Goal: Communication & Community: Participate in discussion

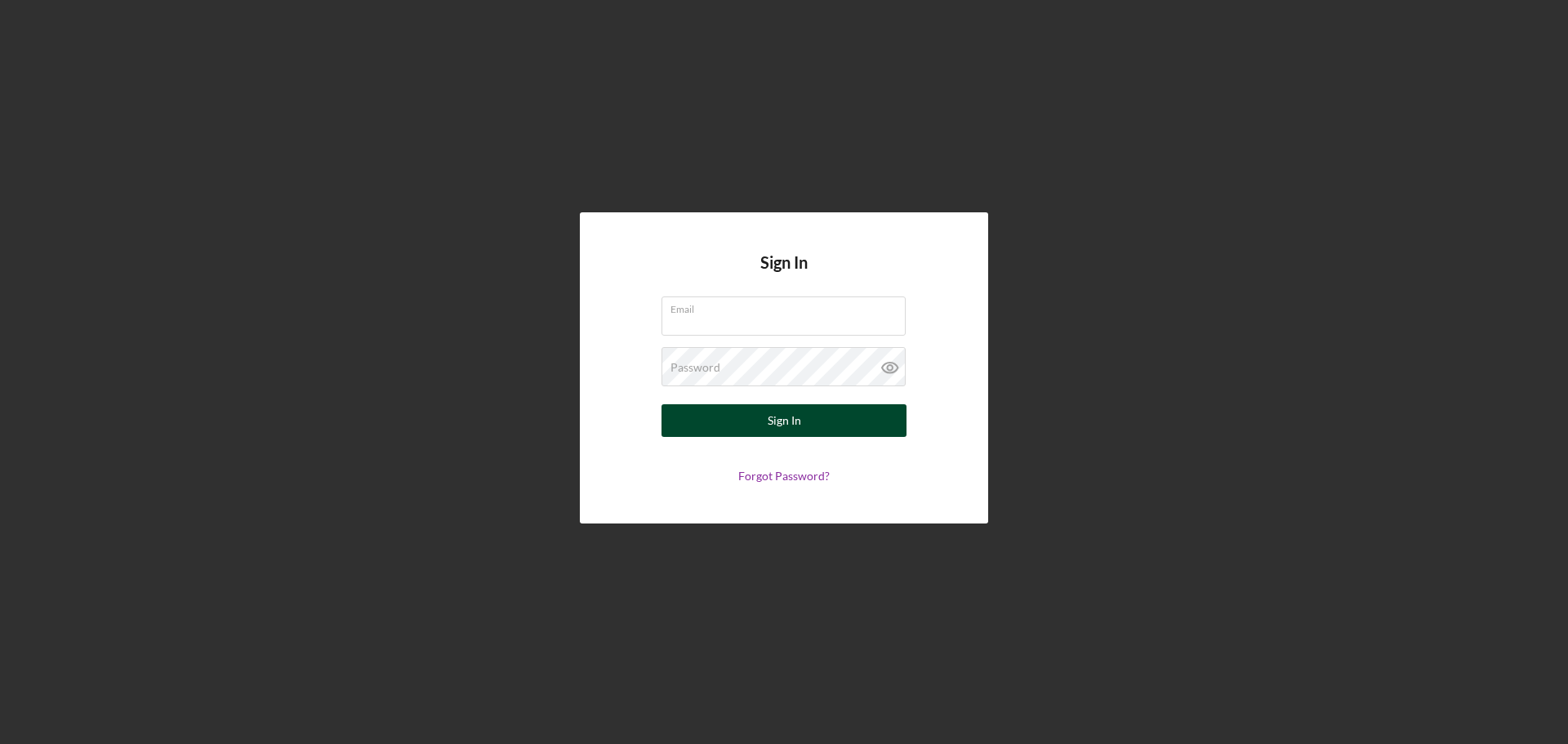
type input "[EMAIL_ADDRESS][DOMAIN_NAME]"
click at [770, 422] on div "Sign In" at bounding box center [784, 421] width 34 height 33
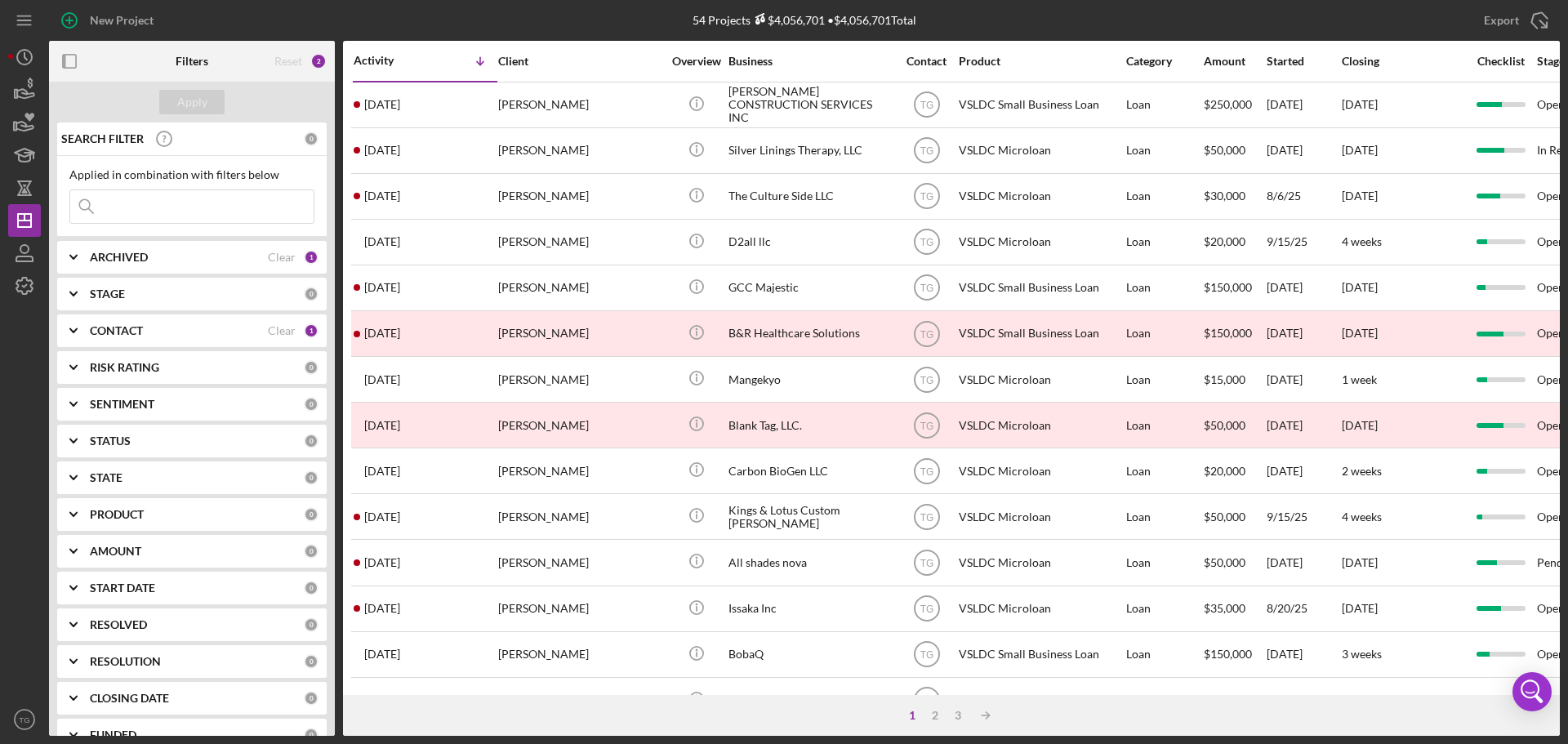
click at [170, 208] on input at bounding box center [192, 206] width 244 height 33
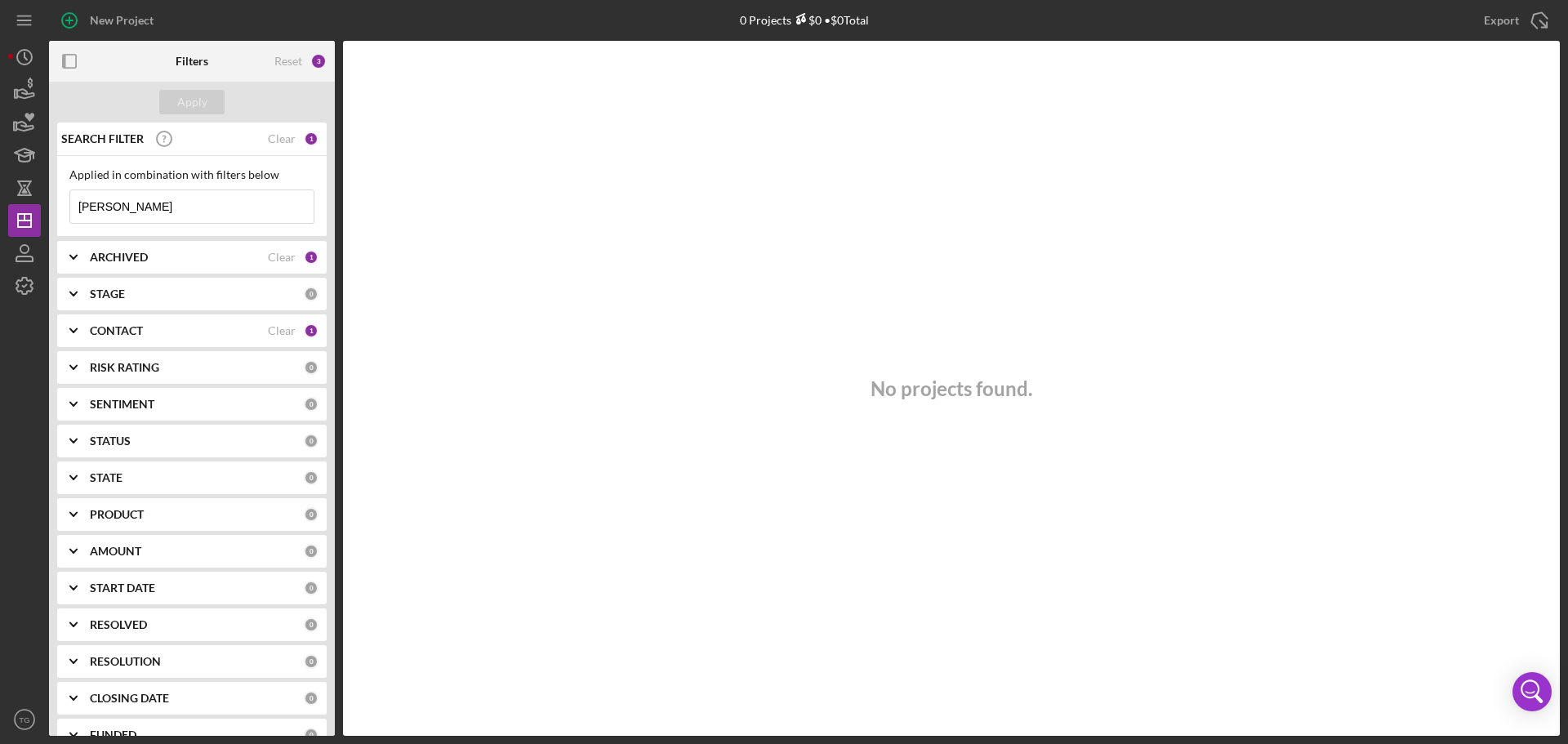
click at [86, 214] on input "[PERSON_NAME]" at bounding box center [192, 206] width 244 height 33
type input "[PERSON_NAME]"
click at [190, 98] on div "Apply" at bounding box center [192, 101] width 30 height 25
click at [280, 252] on div "Clear" at bounding box center [281, 257] width 27 height 13
click at [272, 328] on div "Clear" at bounding box center [281, 330] width 27 height 13
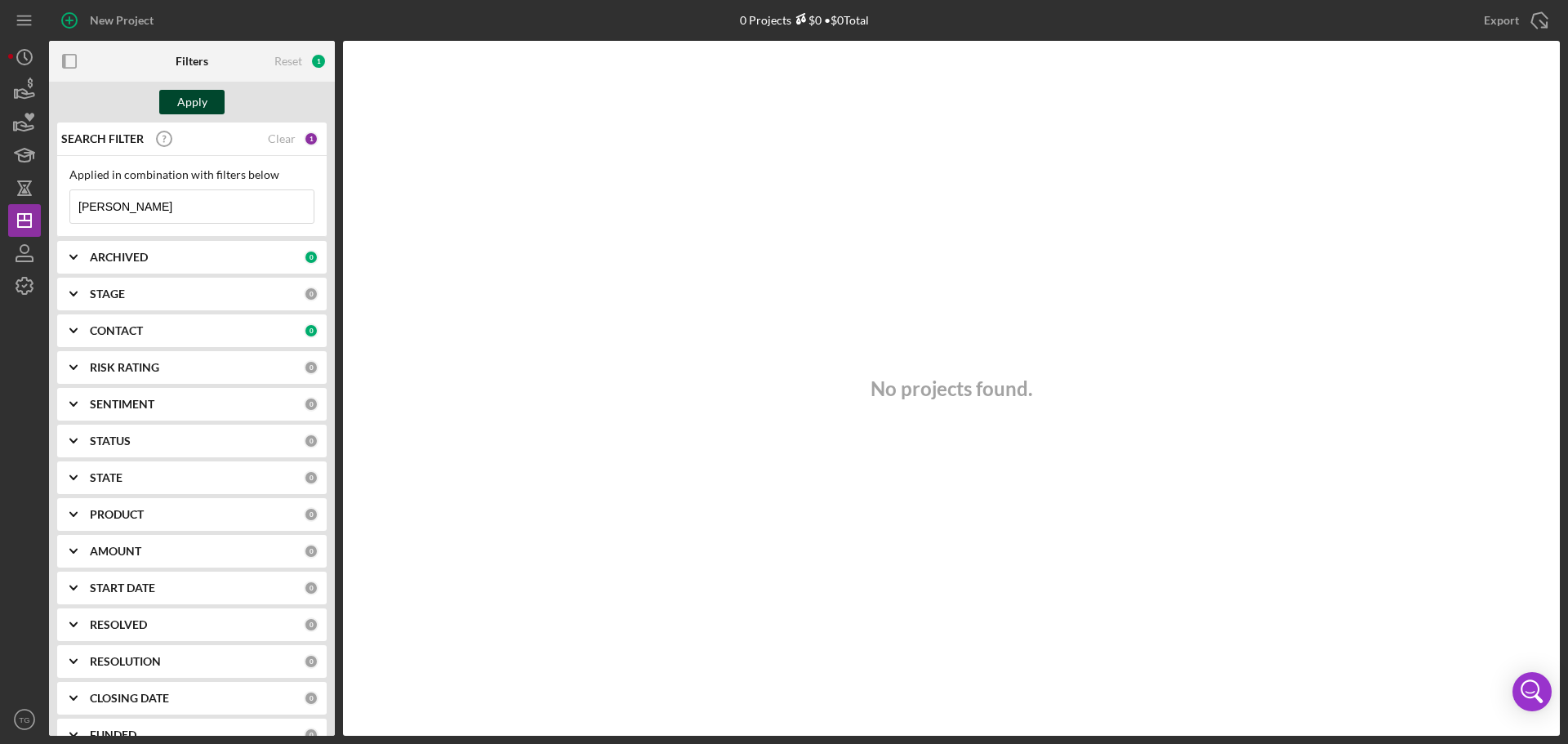
click at [183, 101] on div "Apply" at bounding box center [192, 101] width 30 height 25
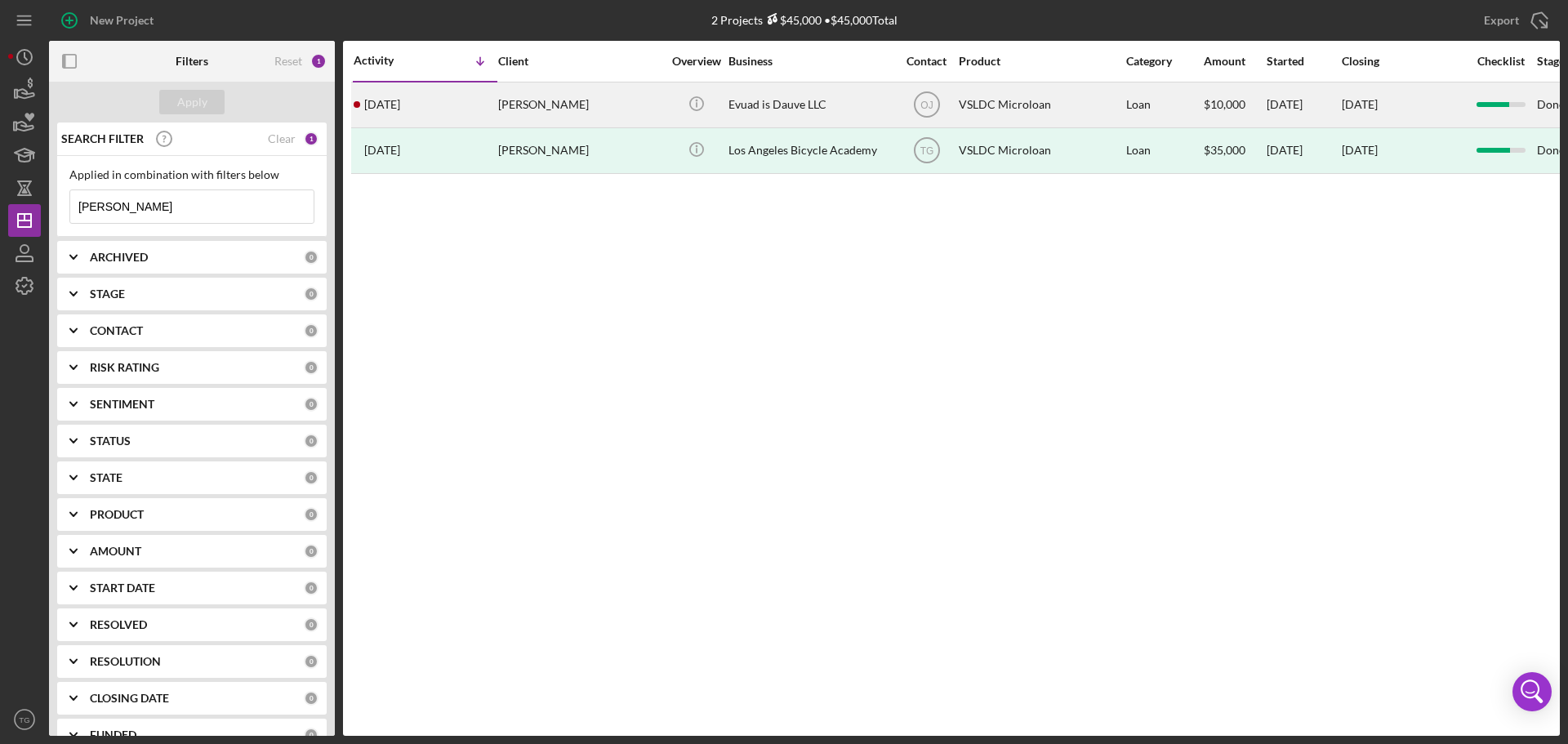
click at [531, 109] on div "[PERSON_NAME]" at bounding box center [580, 104] width 163 height 43
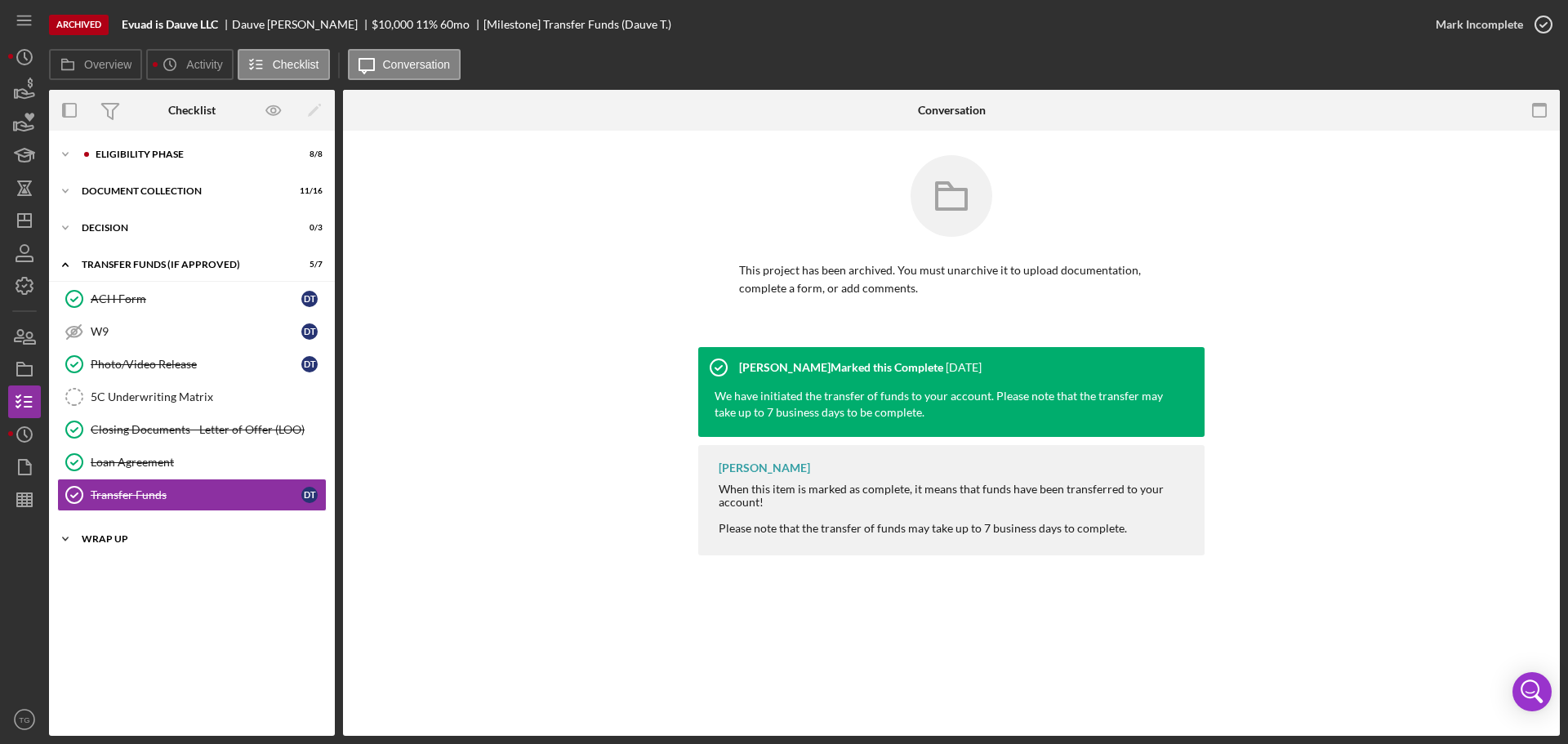
click at [104, 538] on div "Wrap Up" at bounding box center [197, 539] width 233 height 10
click at [179, 151] on div "Eligibility Phase" at bounding box center [205, 154] width 219 height 10
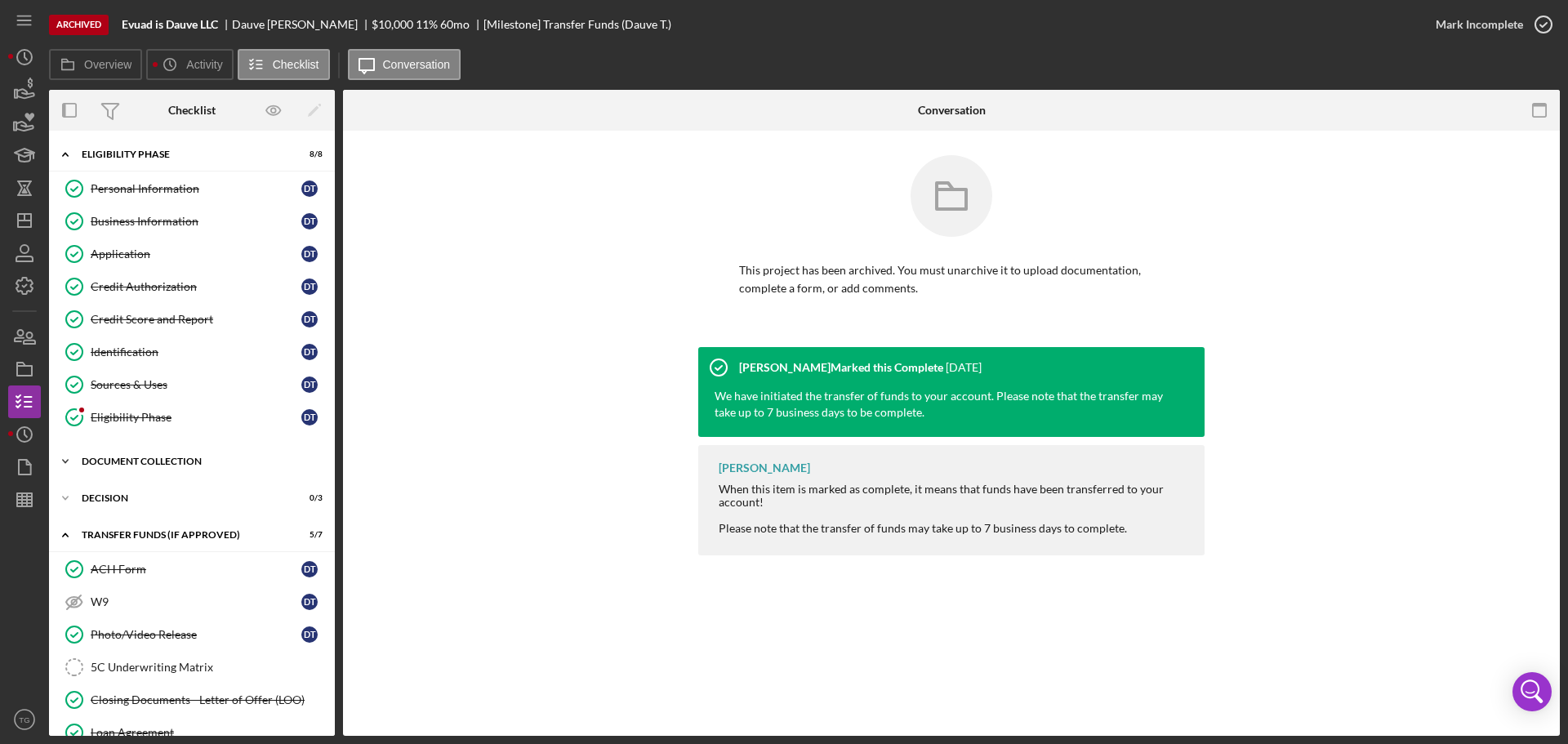
click at [190, 460] on div "Document Collection" at bounding box center [197, 461] width 233 height 10
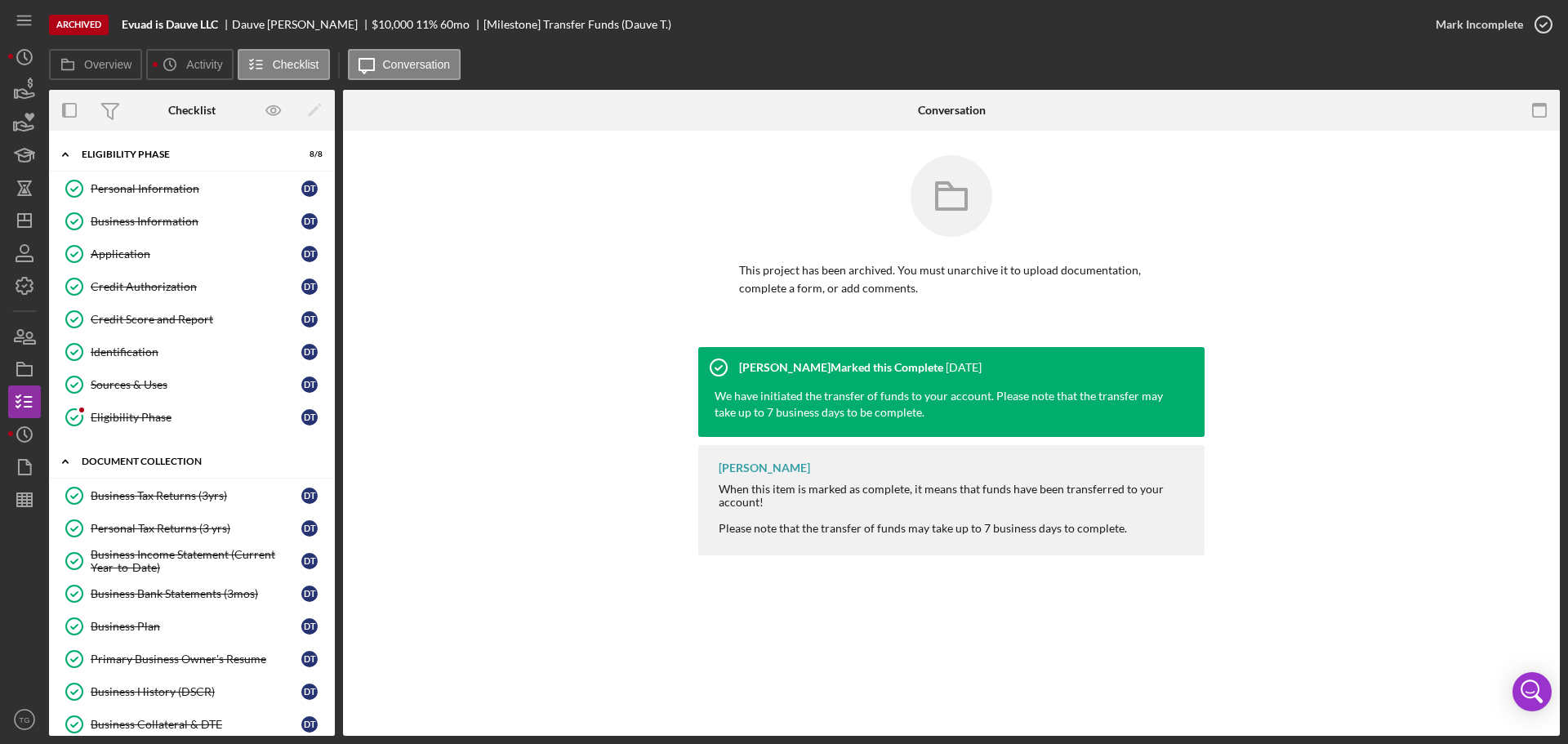
click at [190, 460] on div "Document Collection" at bounding box center [197, 461] width 233 height 10
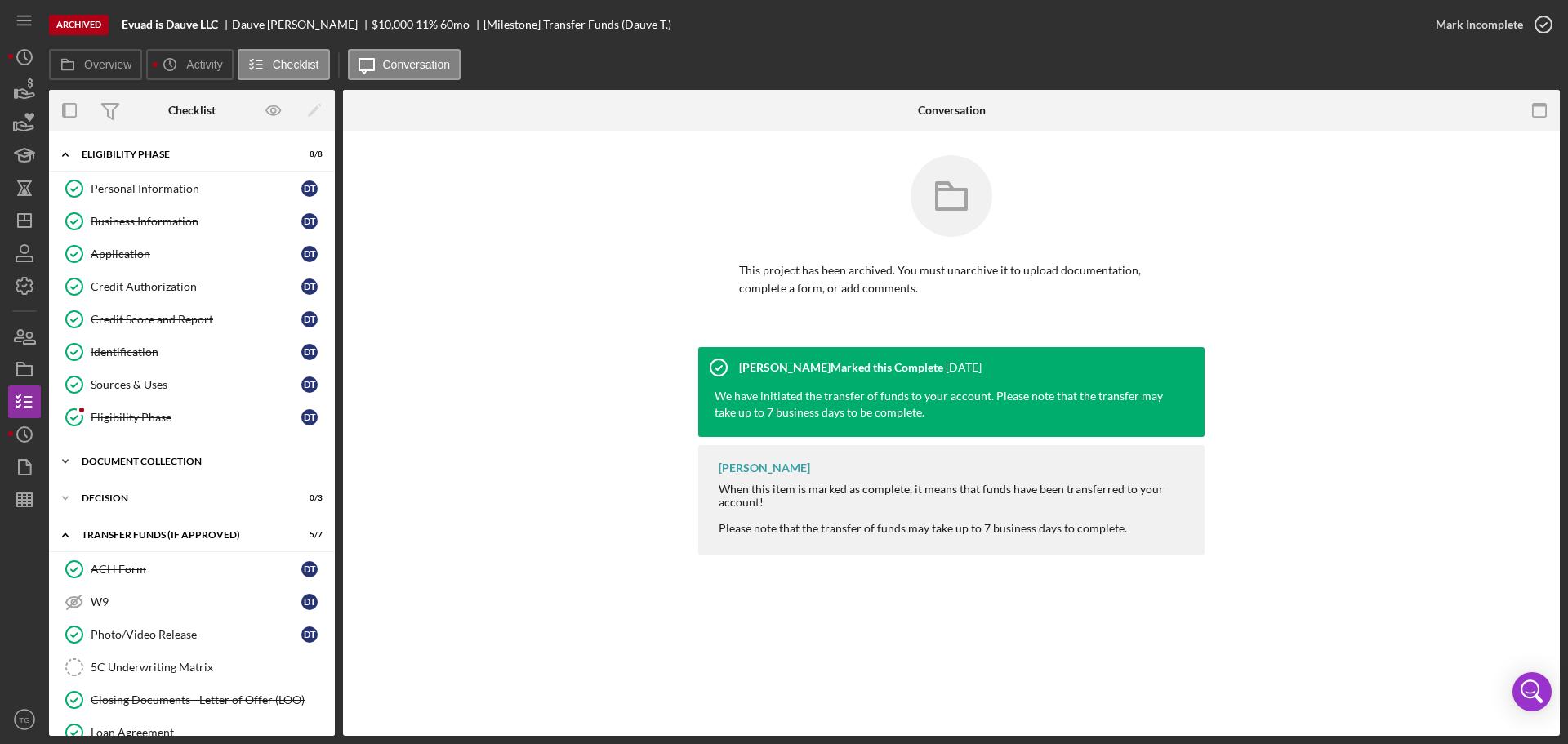
click at [190, 460] on div "Document Collection" at bounding box center [197, 461] width 233 height 10
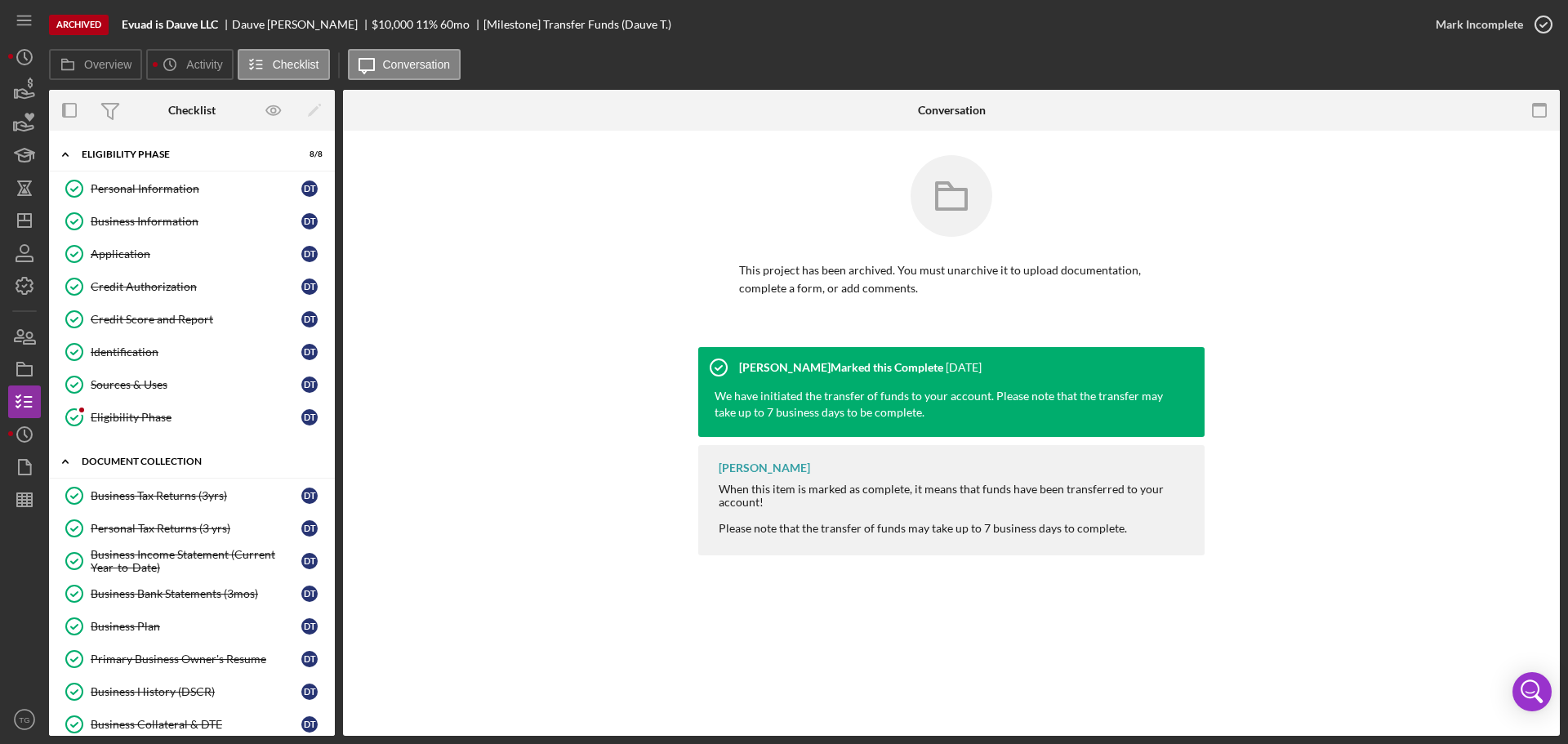
click at [190, 460] on div "Document Collection" at bounding box center [197, 461] width 233 height 10
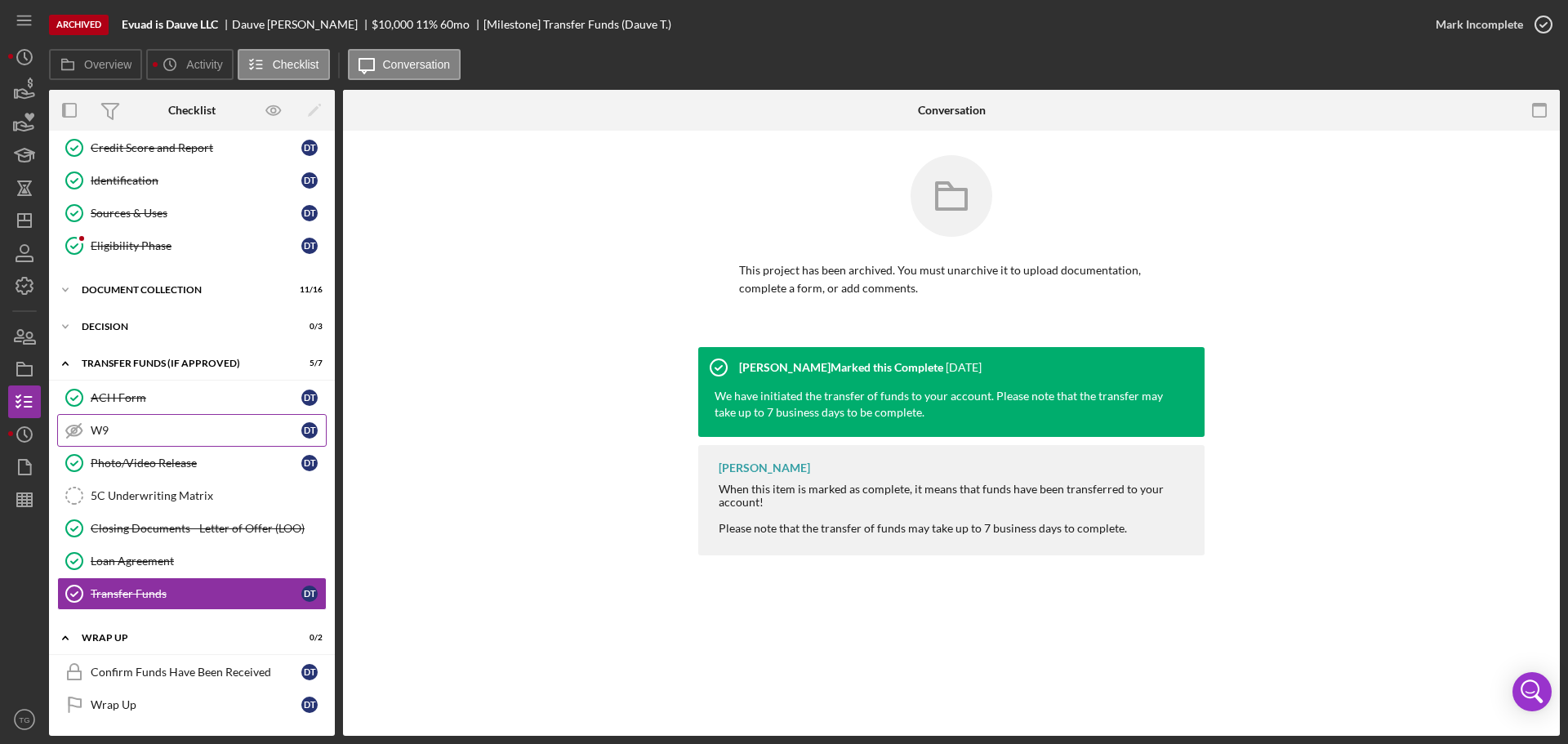
scroll to position [173, 0]
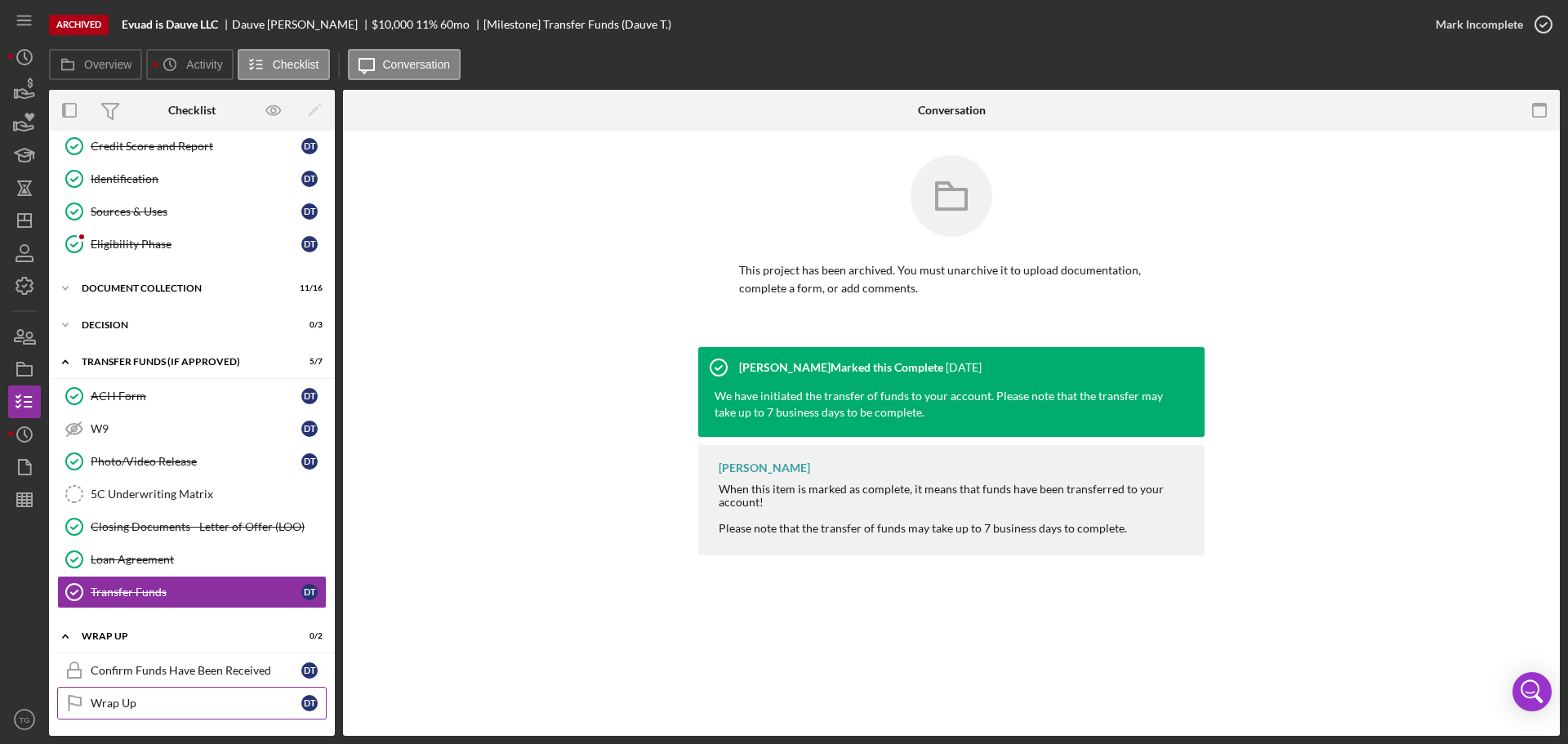
click at [123, 699] on div "Wrap Up" at bounding box center [195, 703] width 211 height 13
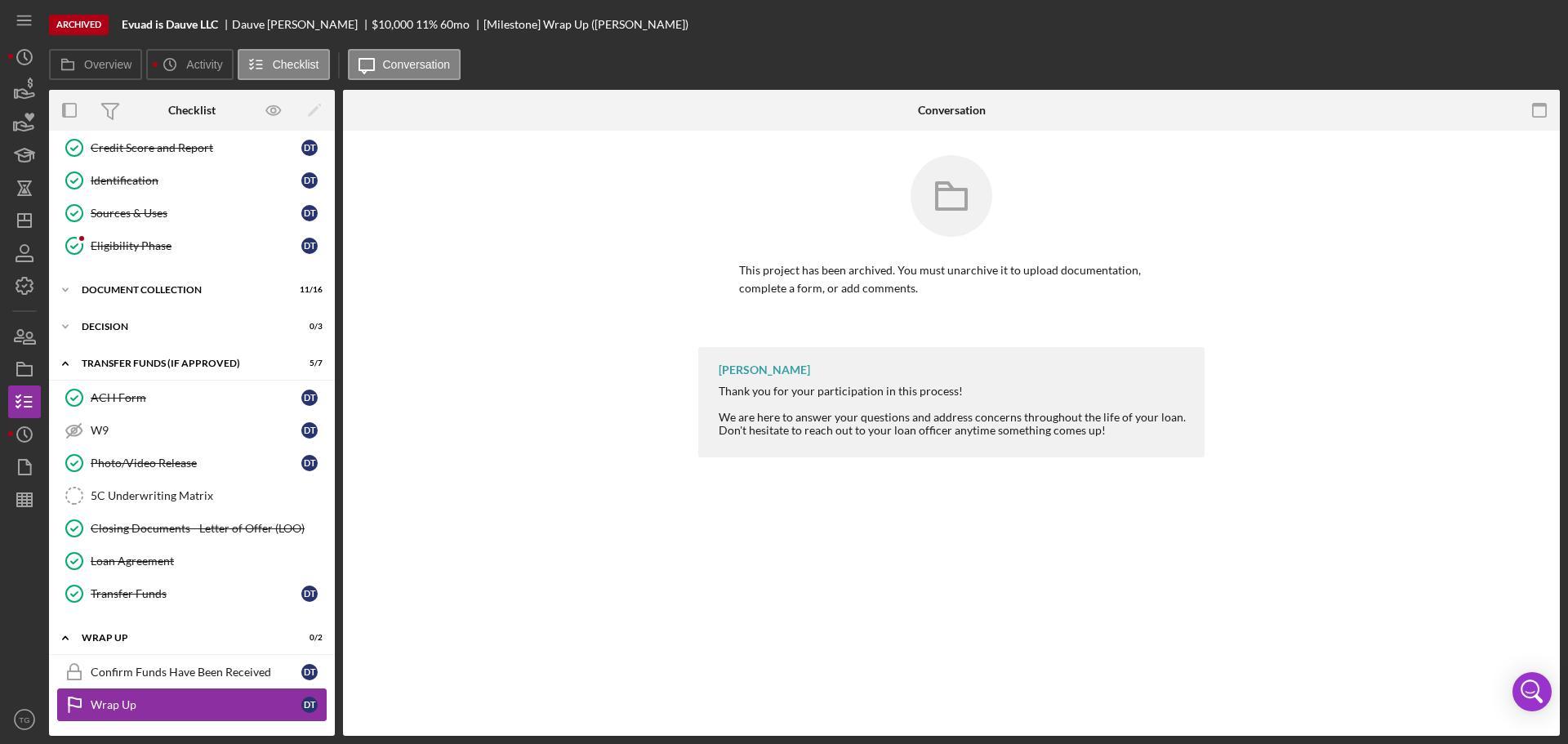
scroll to position [173, 0]
click at [119, 639] on div "Wrap Up" at bounding box center [197, 635] width 233 height 10
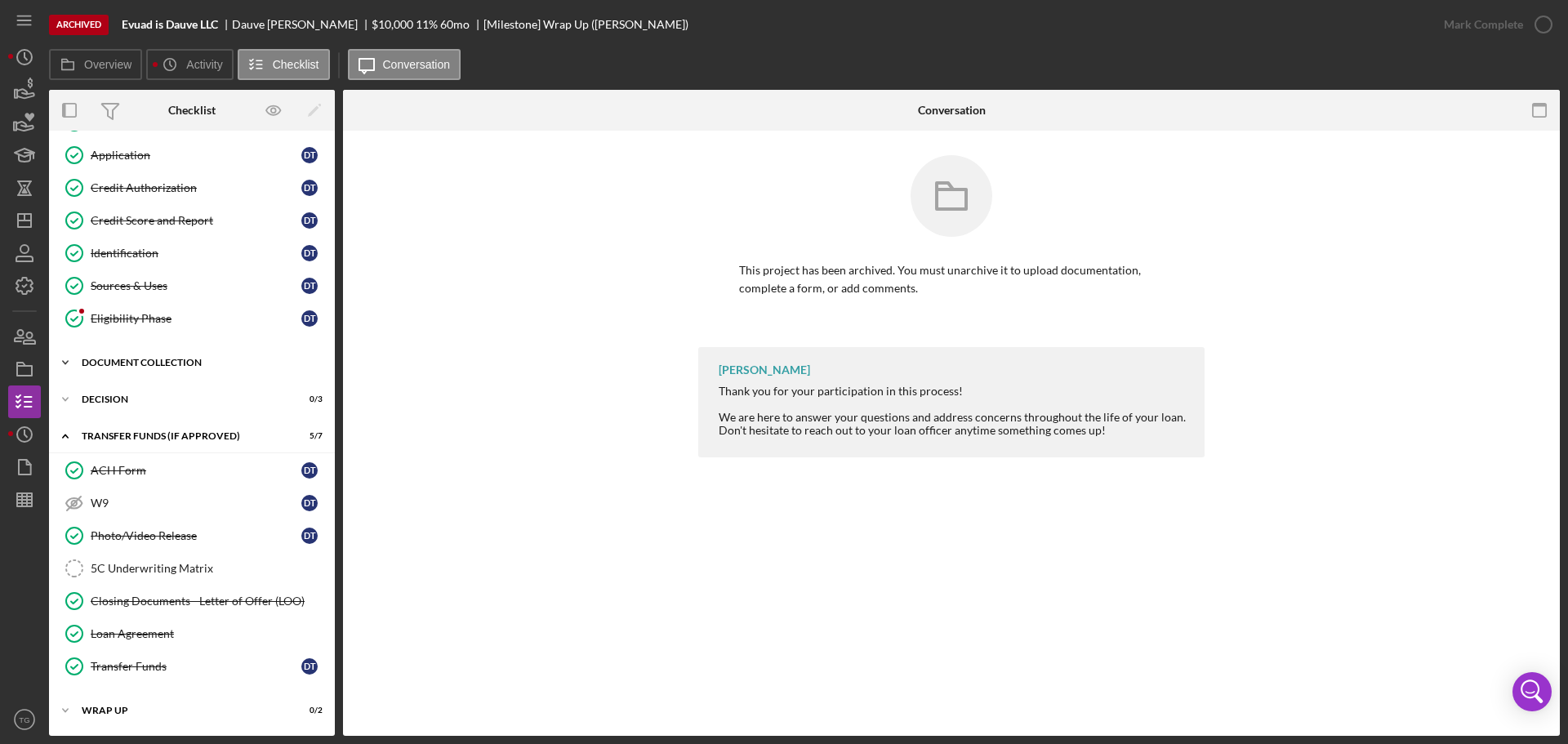
click at [138, 360] on div "Document Collection" at bounding box center [197, 362] width 233 height 10
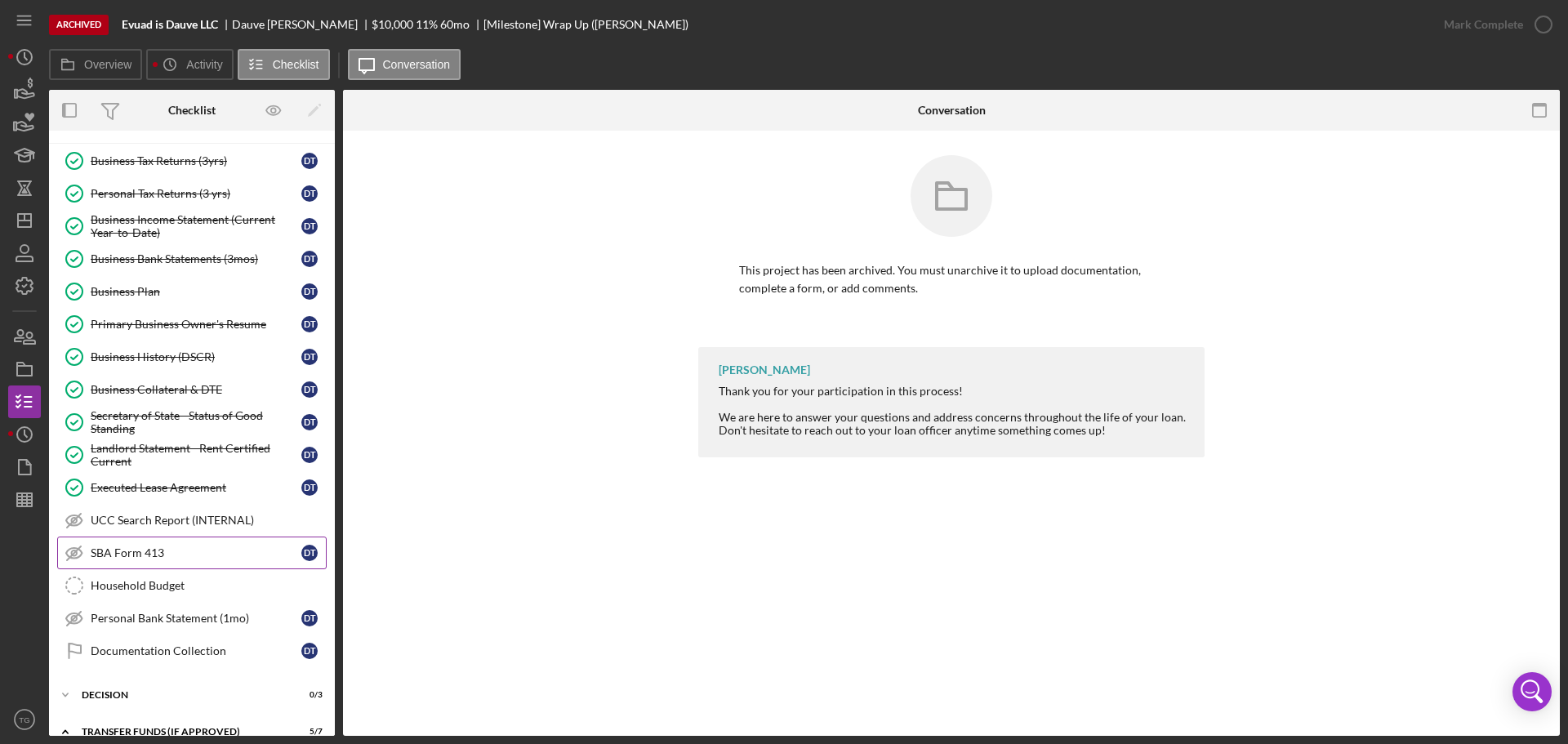
scroll to position [337, 0]
click at [190, 643] on div "Documentation Collection" at bounding box center [195, 649] width 211 height 13
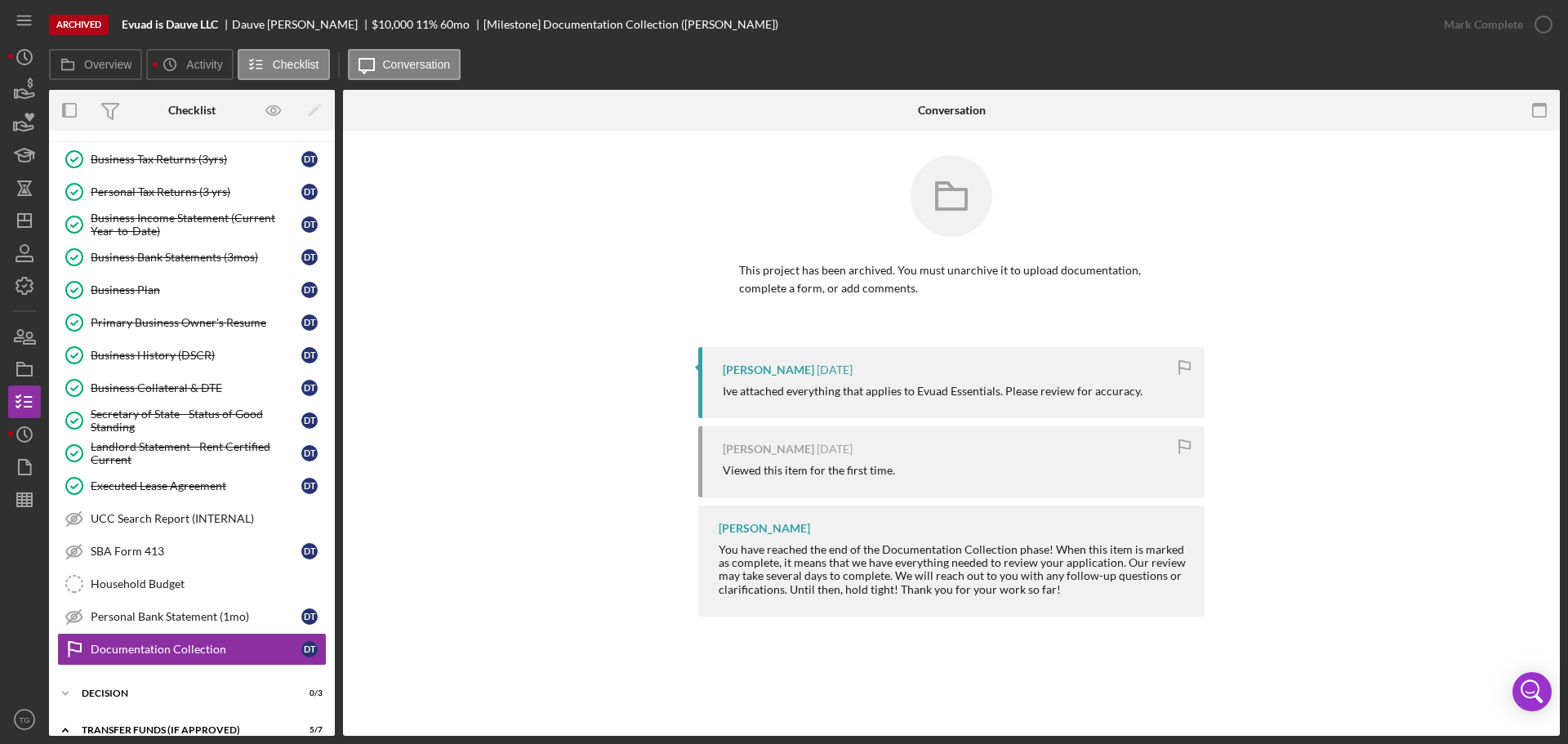
click at [857, 323] on div "This project has been archived. You must unarchive it to upload documentation, …" at bounding box center [952, 251] width 507 height 192
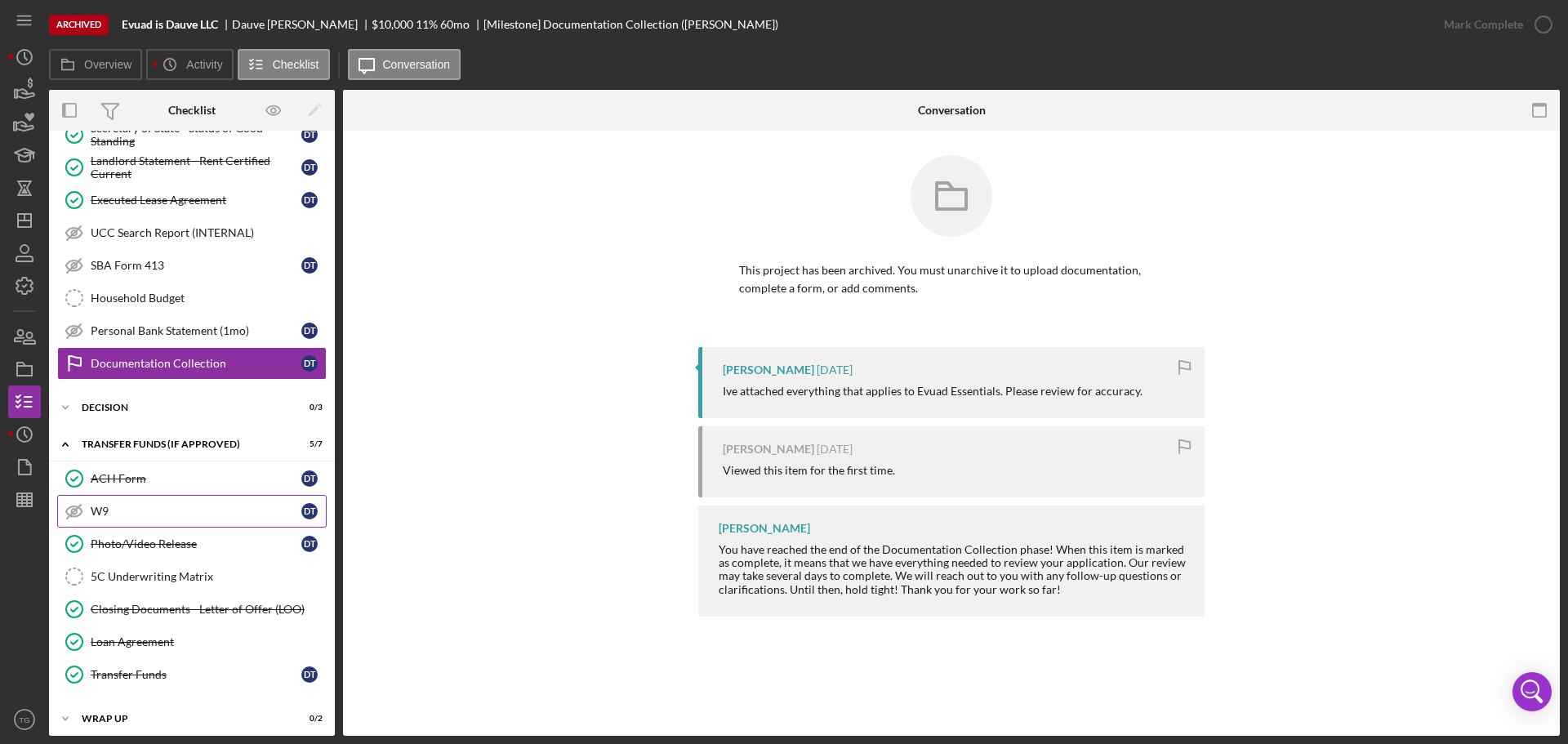
scroll to position [631, 0]
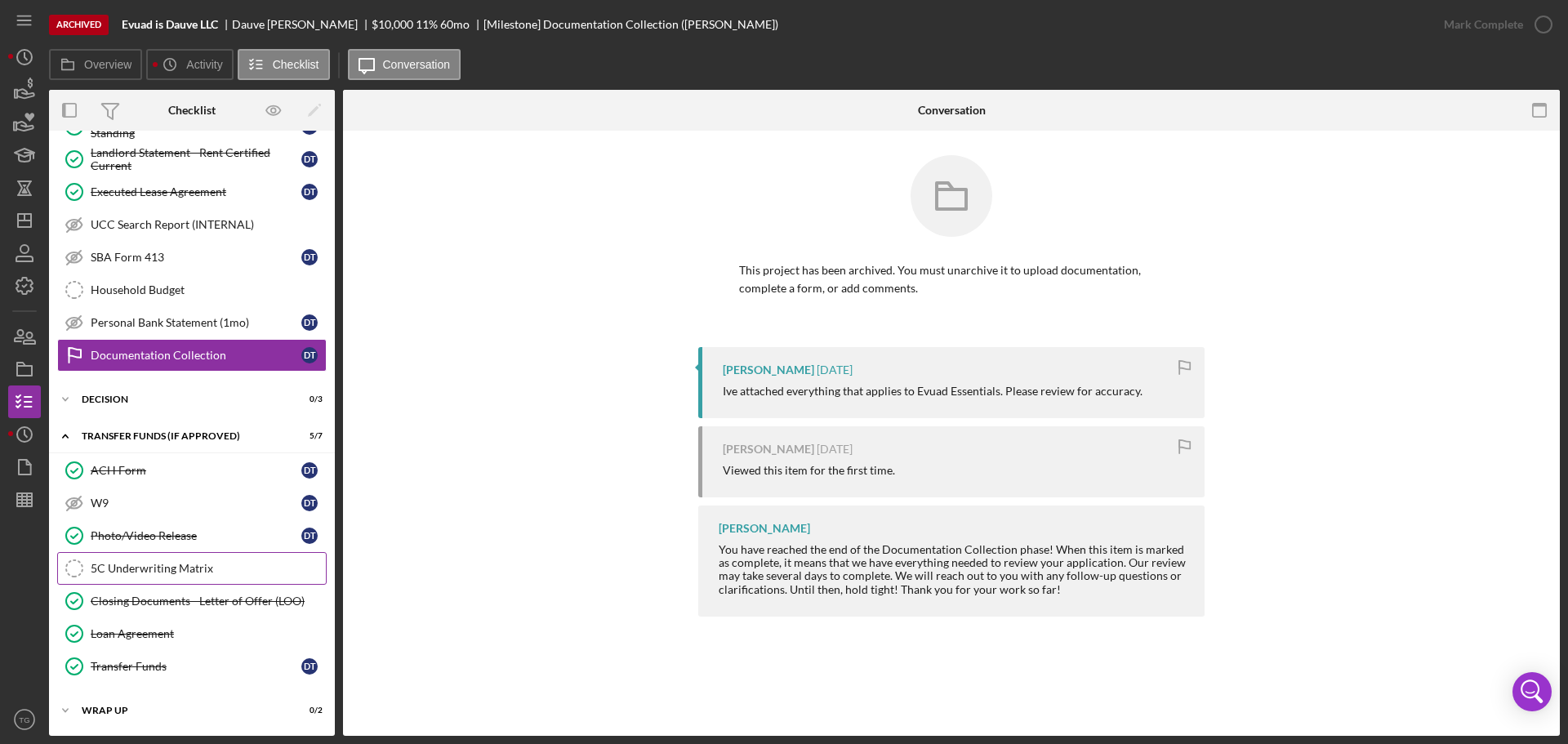
click at [197, 568] on div "5C Underwriting Matrix" at bounding box center [208, 568] width 236 height 13
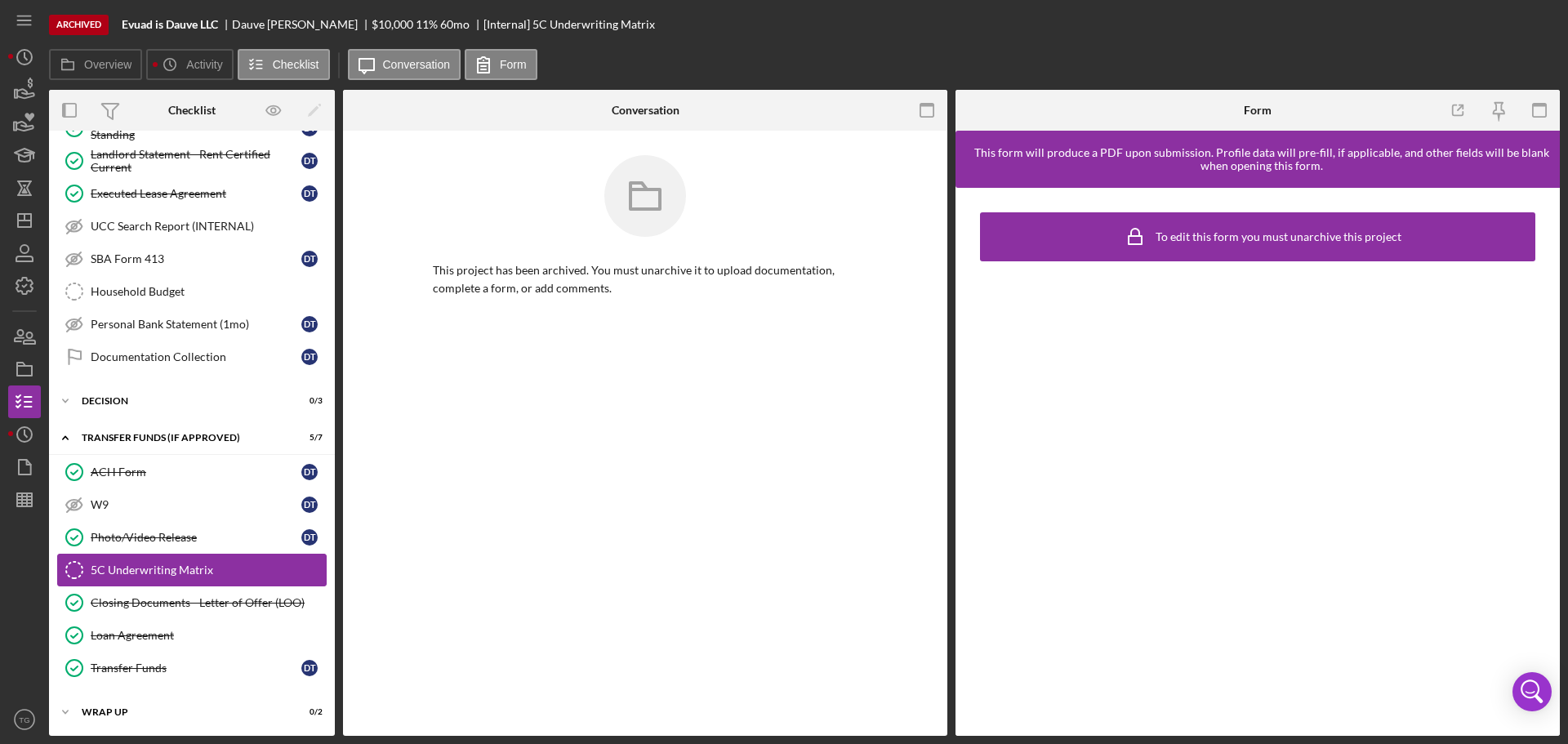
scroll to position [631, 0]
click at [198, 537] on div "Photo/Video Release" at bounding box center [195, 536] width 211 height 13
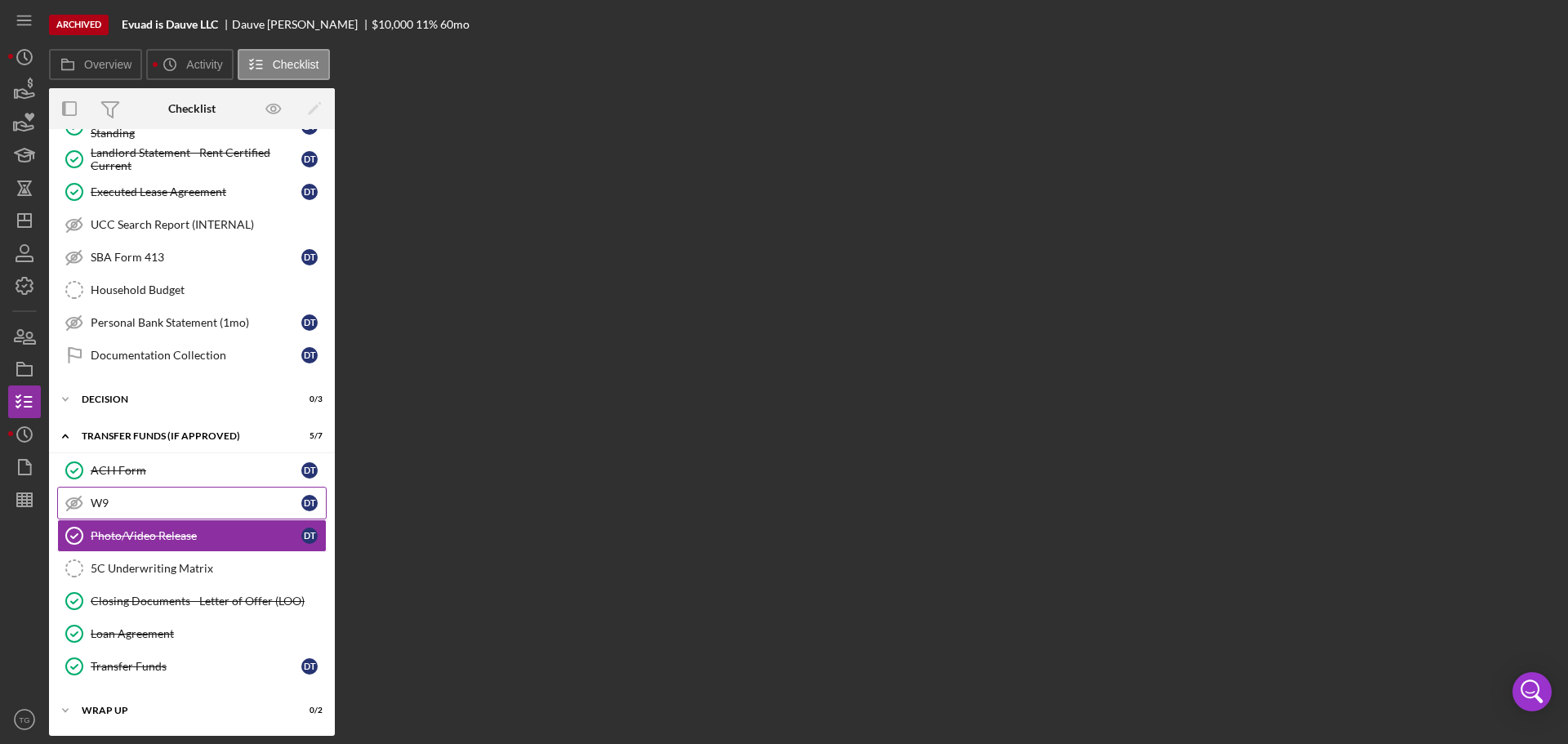
scroll to position [631, 0]
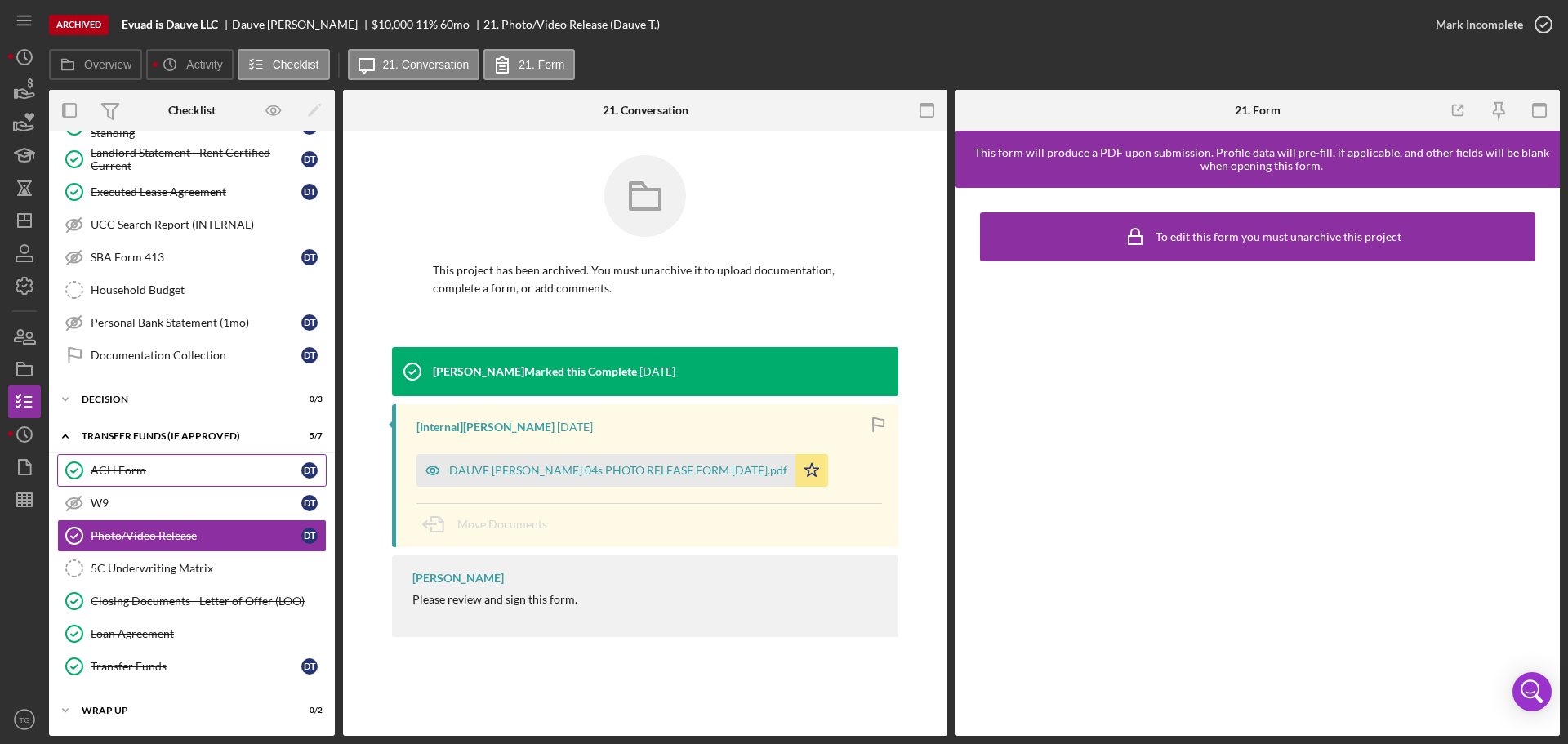
click at [130, 468] on div "ACH Form" at bounding box center [195, 470] width 211 height 13
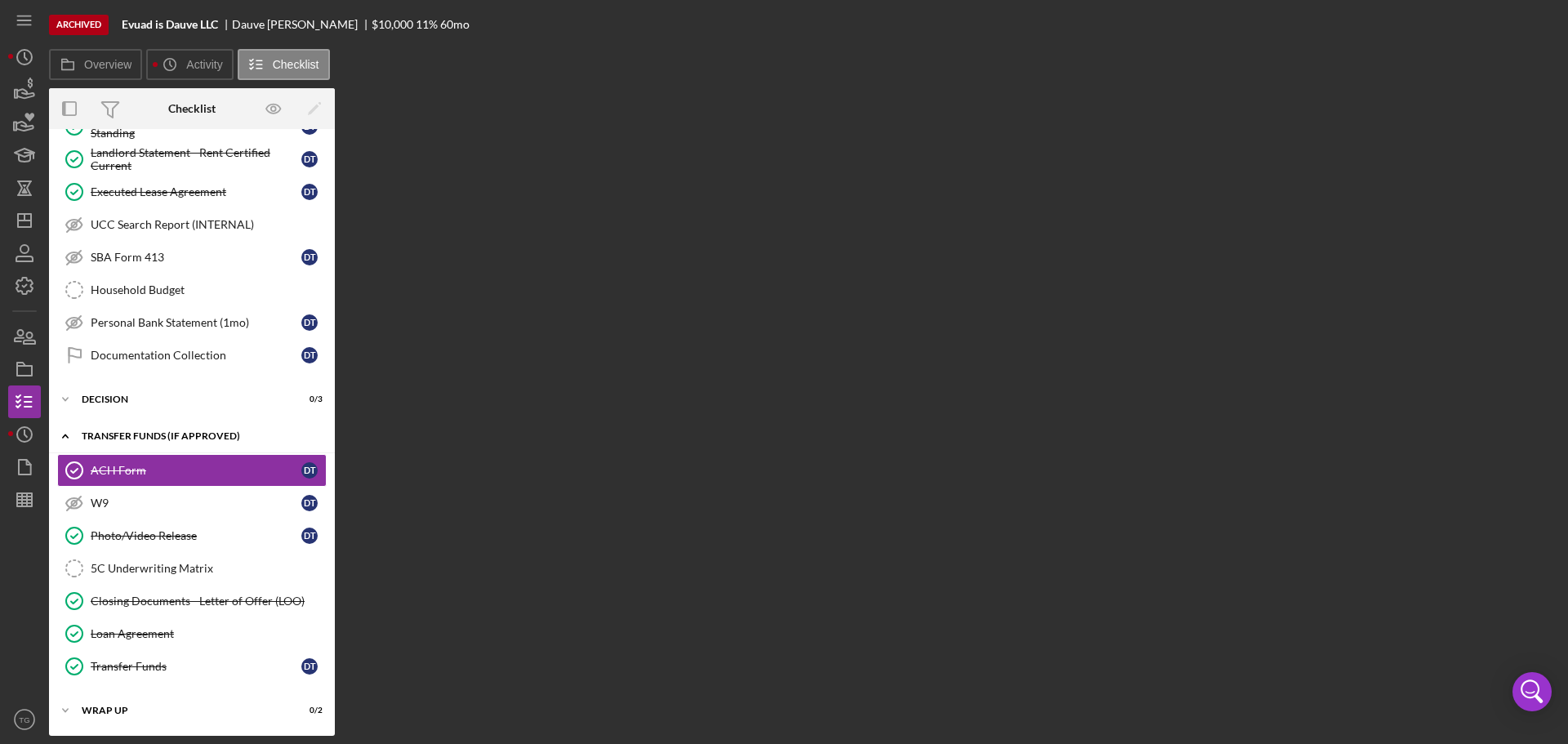
scroll to position [631, 0]
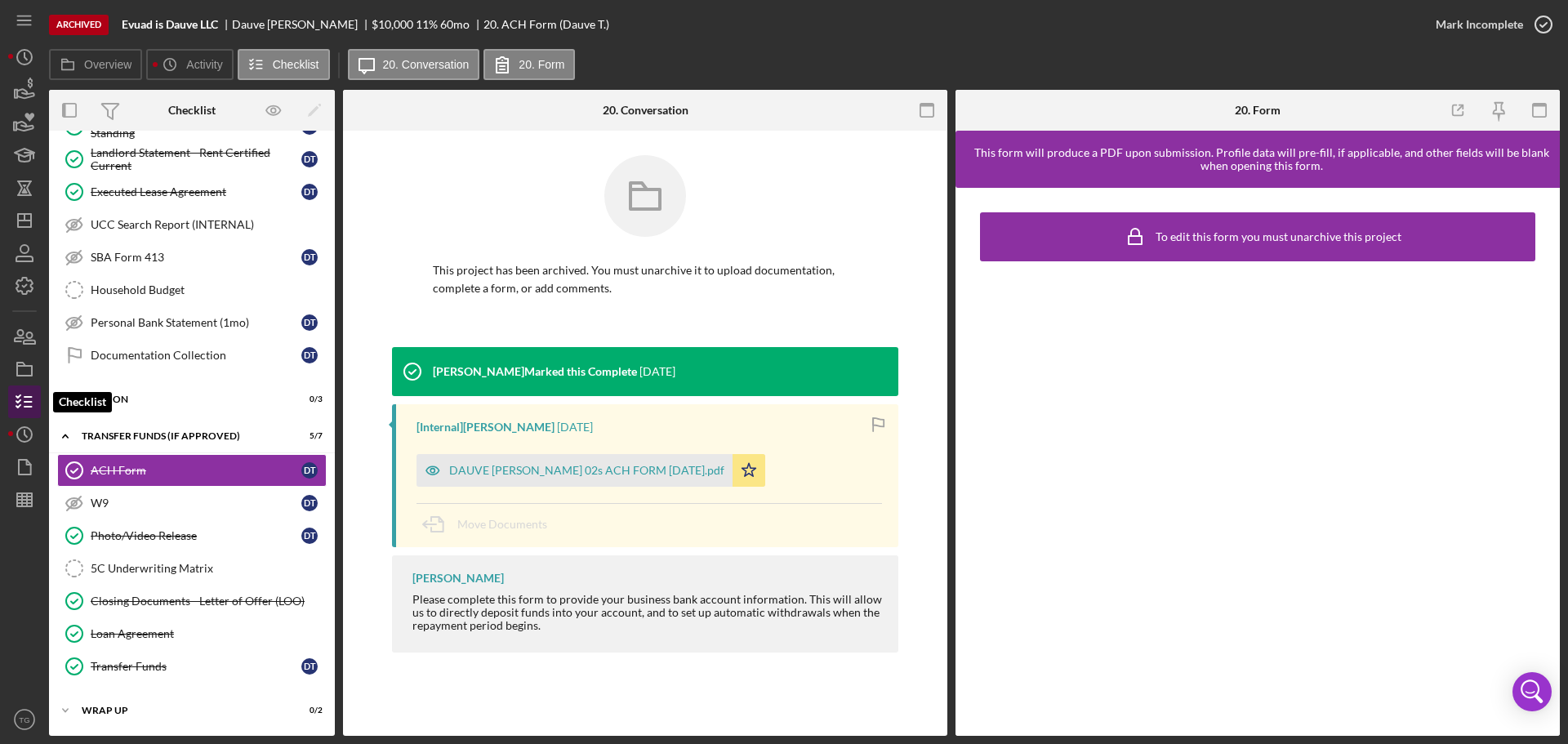
click at [23, 403] on icon "button" at bounding box center [24, 402] width 41 height 41
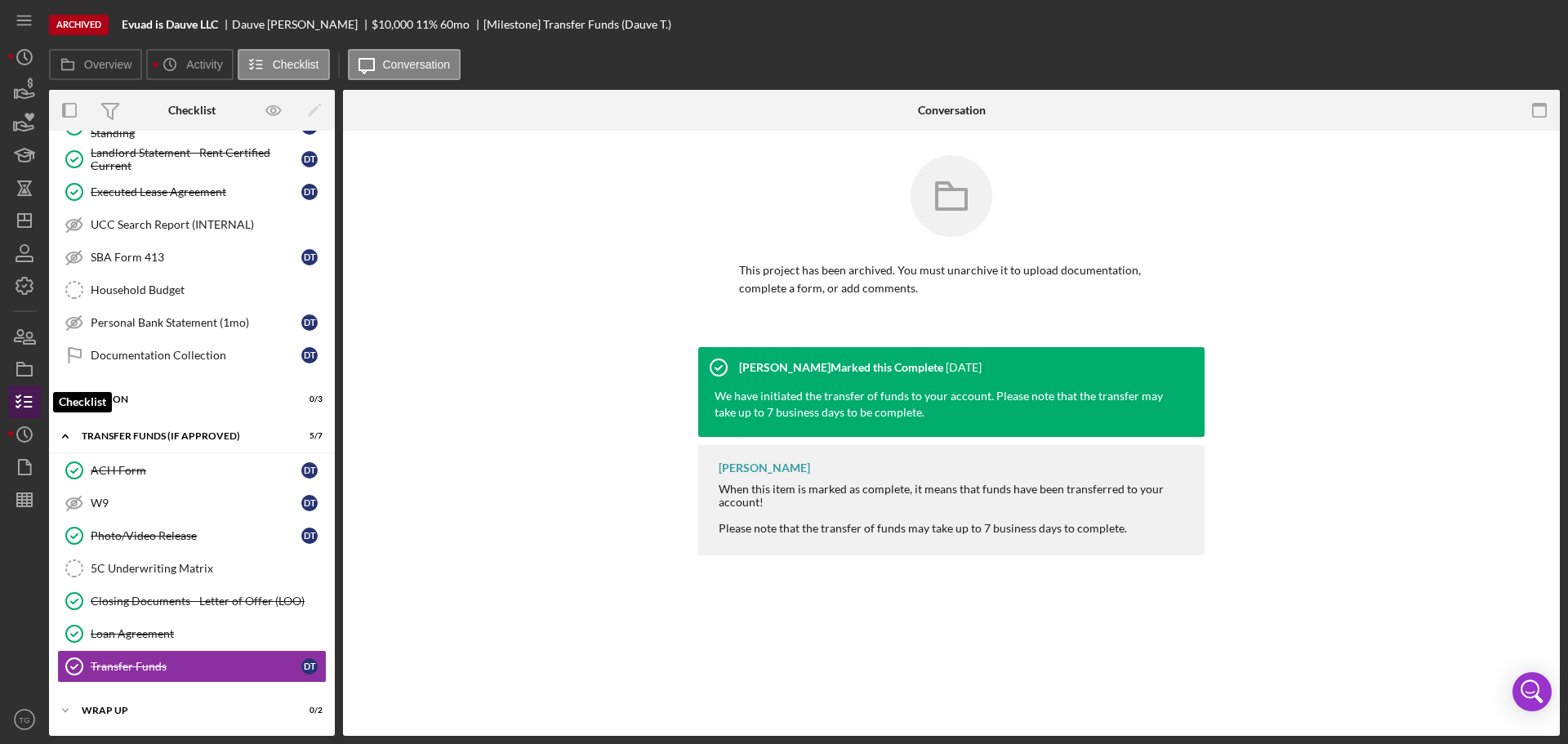
scroll to position [631, 0]
click at [27, 371] on icon "button" at bounding box center [24, 369] width 41 height 41
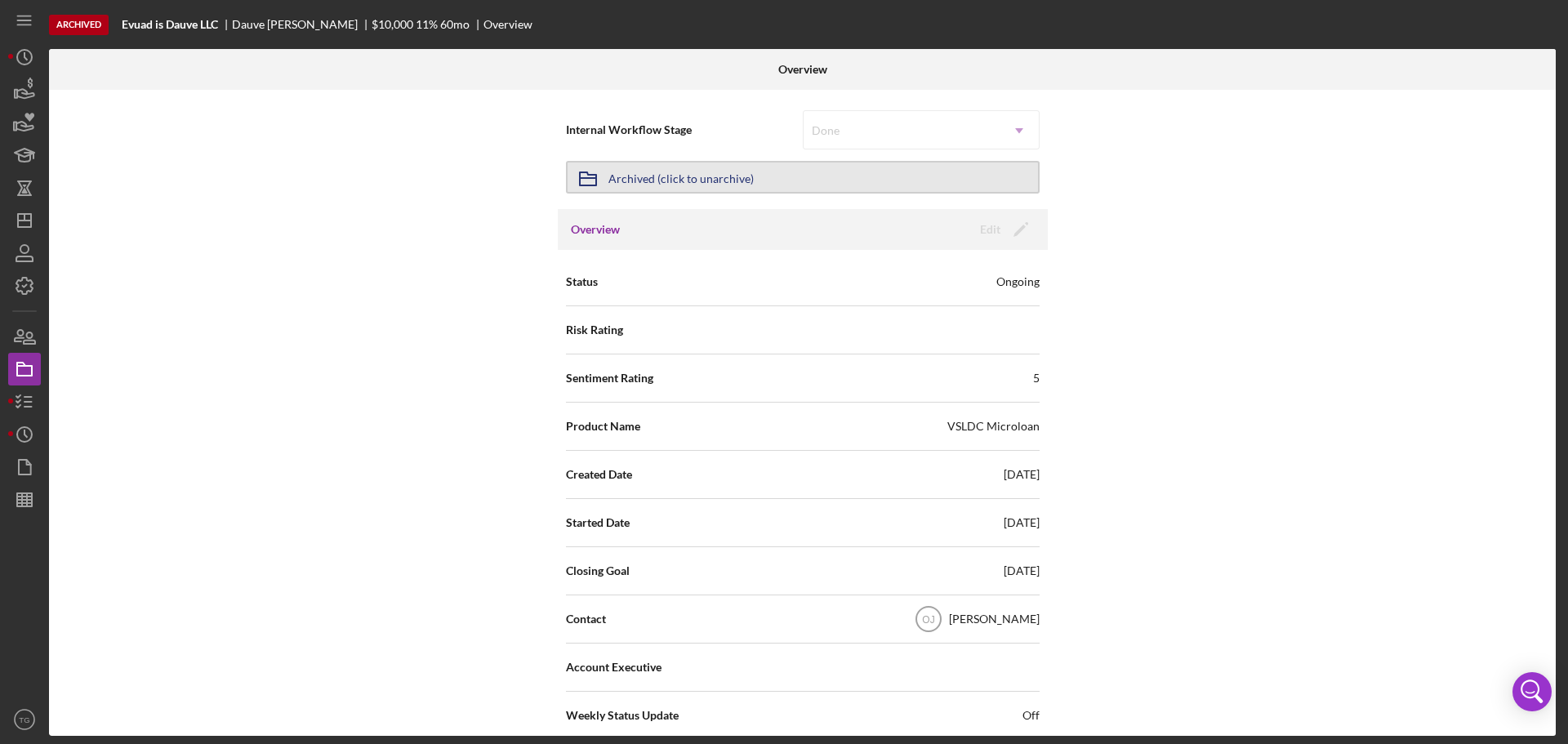
click at [627, 177] on div "Archived (click to unarchive)" at bounding box center [680, 177] width 145 height 29
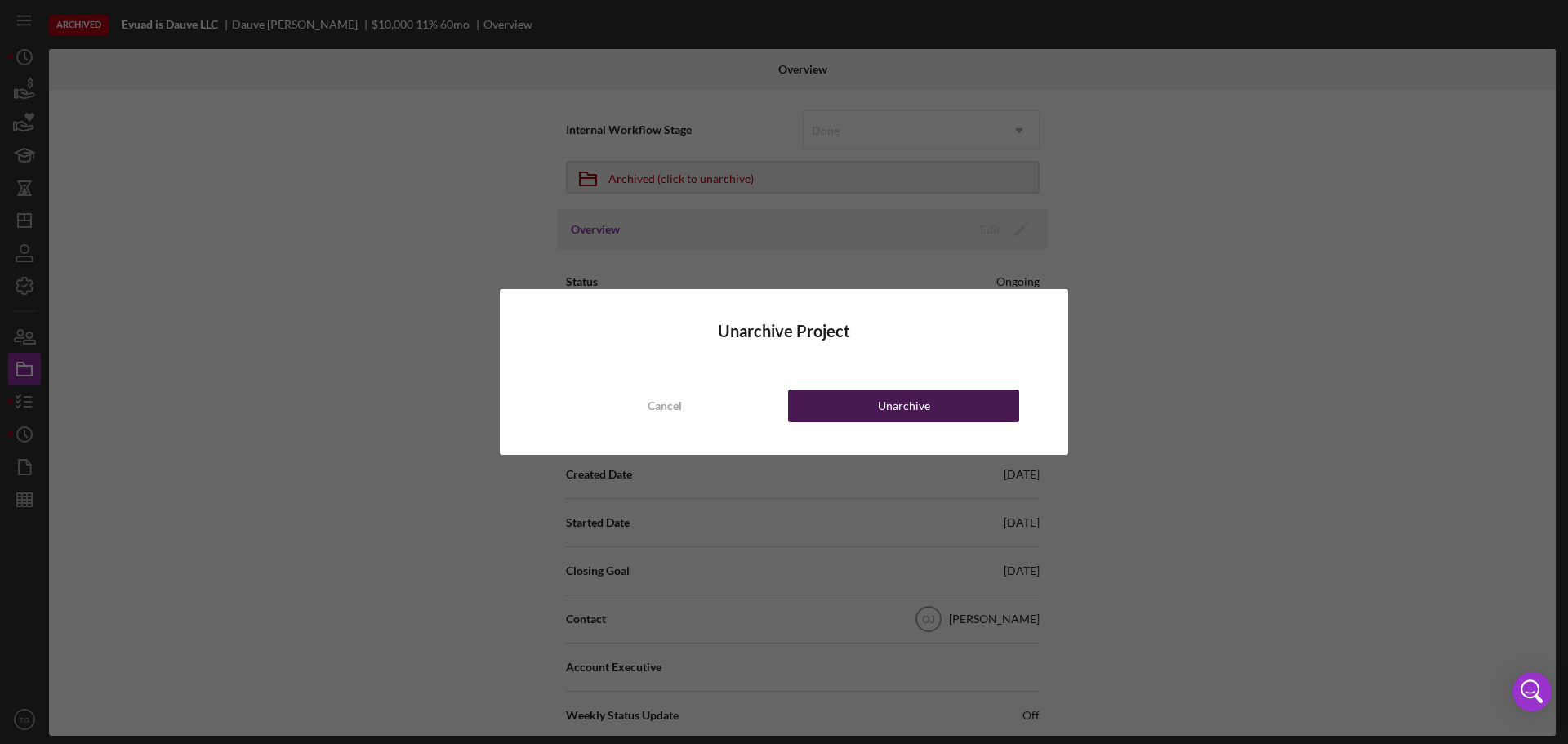
click at [926, 414] on div "Unarchive" at bounding box center [904, 406] width 52 height 33
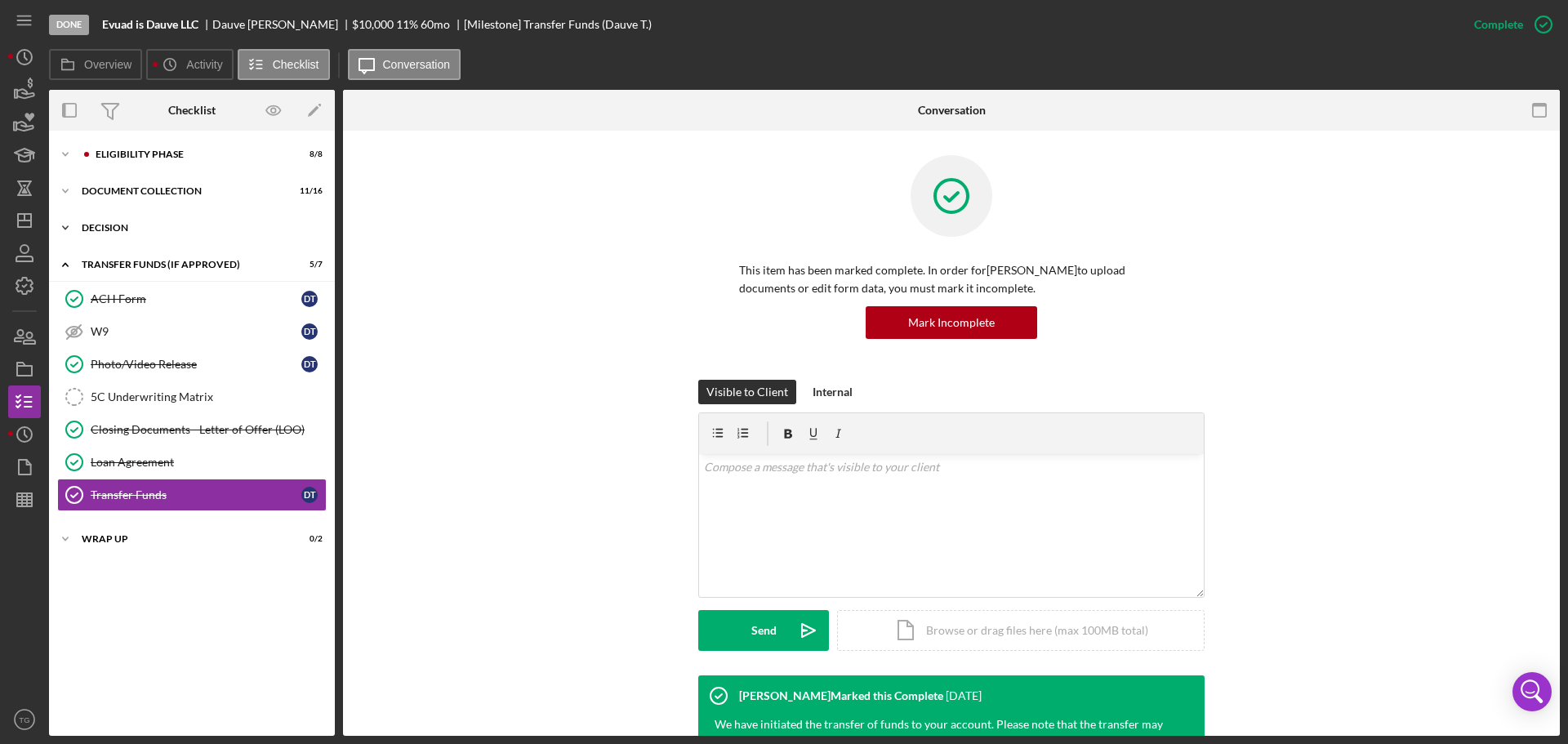
click at [112, 218] on div "Icon/Expander Decision 0 / 3" at bounding box center [192, 228] width 286 height 33
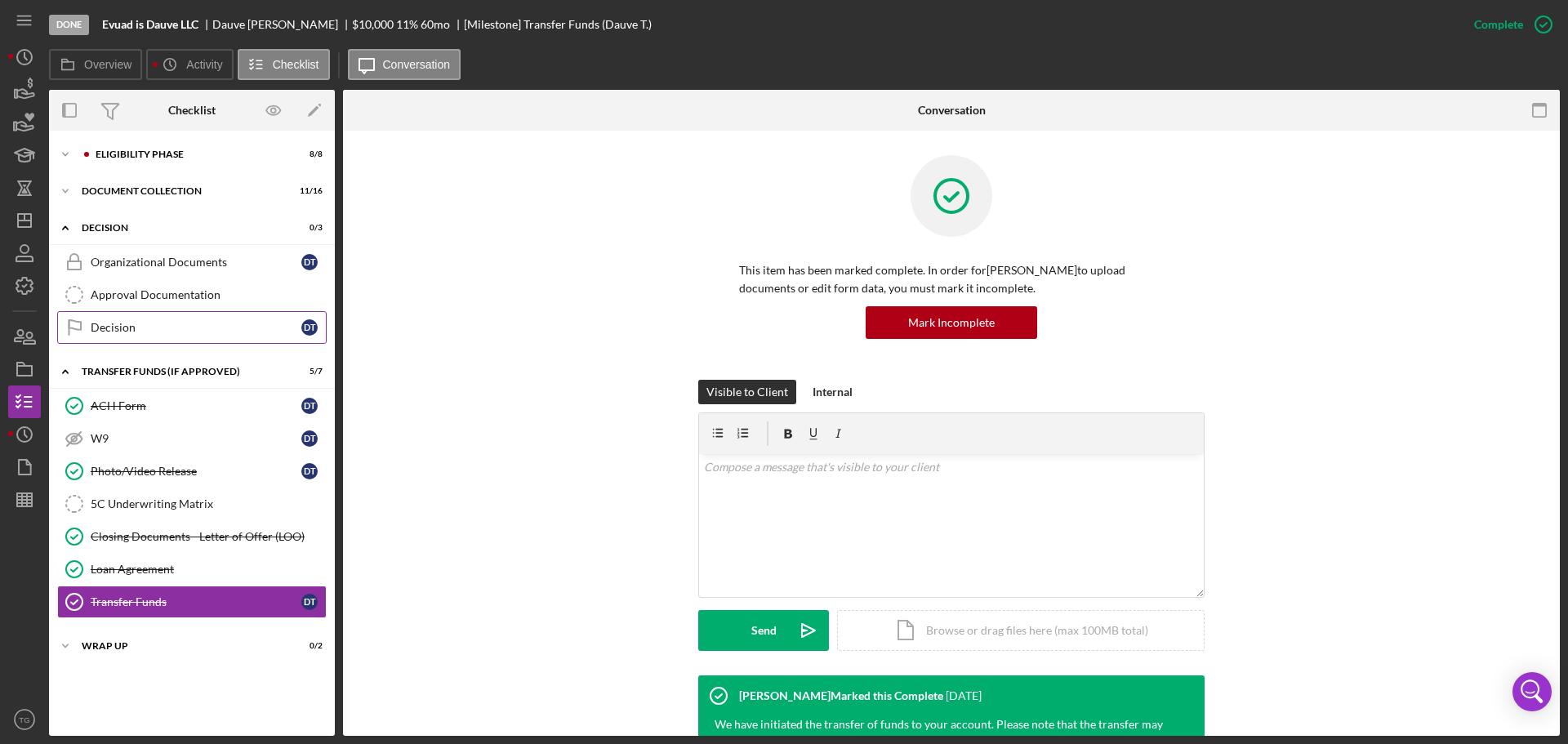
click at [112, 319] on link "Decision Decision D T" at bounding box center [192, 328] width 269 height 33
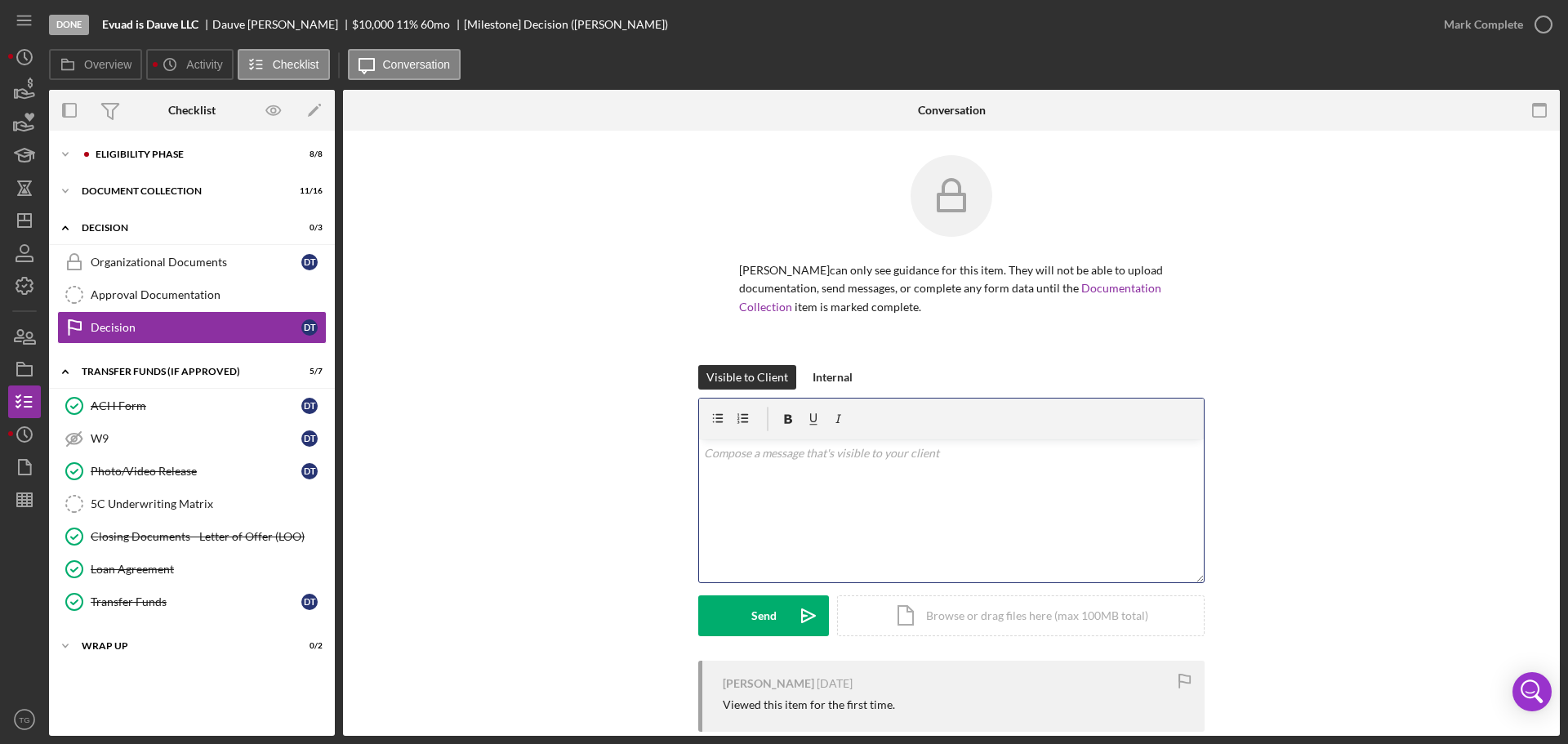
click at [777, 458] on p at bounding box center [952, 454] width 496 height 18
click at [182, 291] on div "Approval Documentation" at bounding box center [208, 295] width 236 height 13
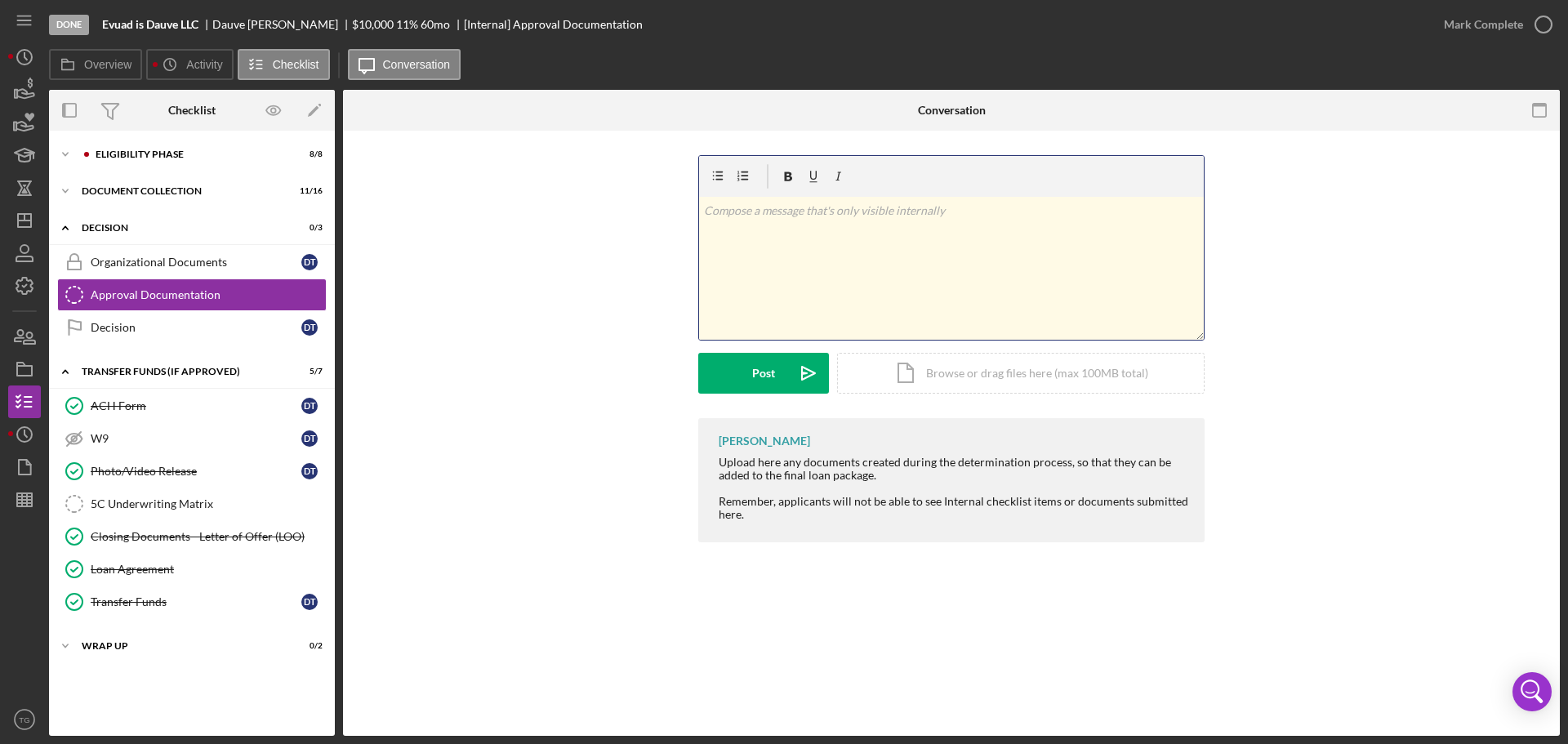
click at [732, 213] on p at bounding box center [952, 211] width 496 height 18
click at [754, 216] on p at bounding box center [952, 211] width 496 height 18
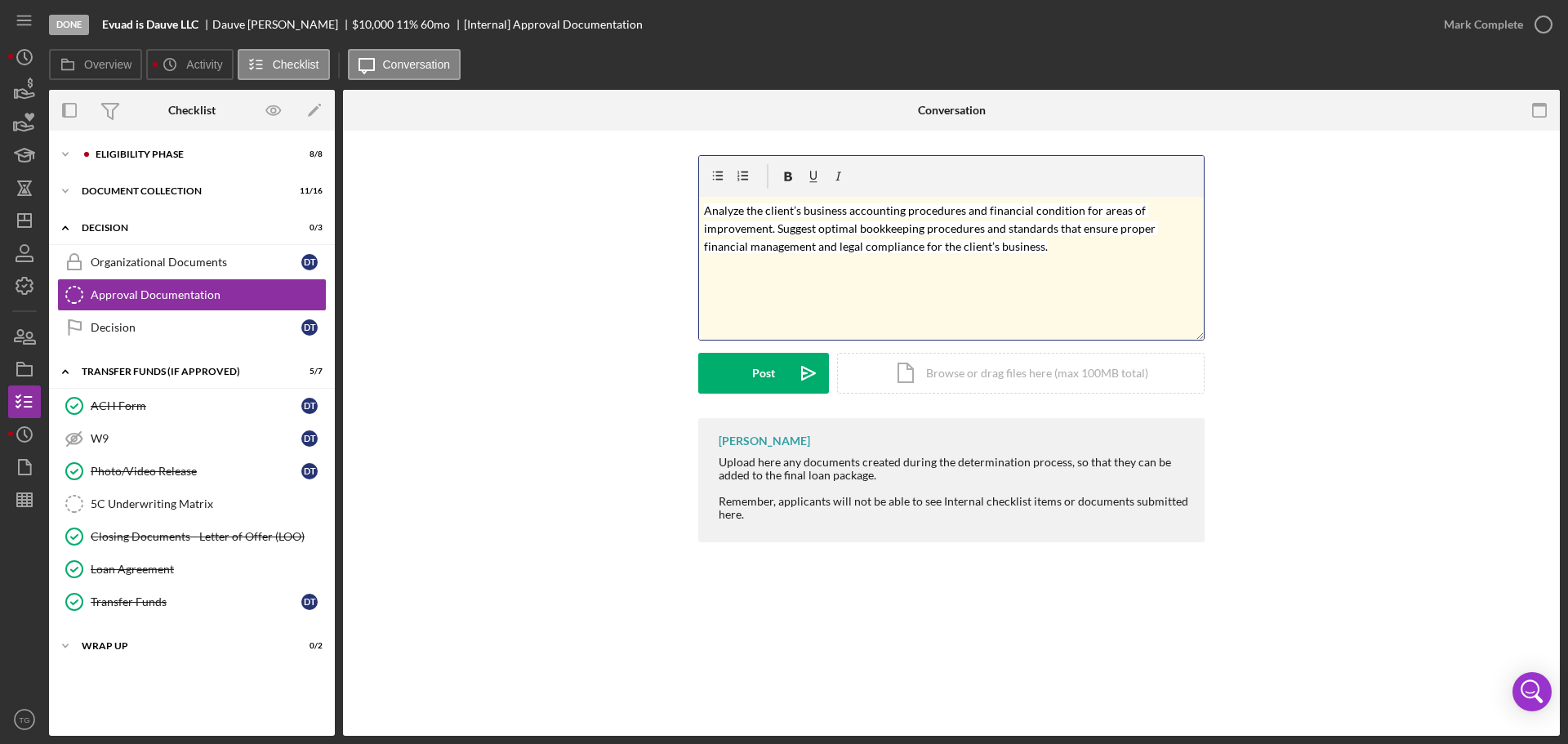
click at [701, 213] on div "v Color teal Color pink Remove color Add row above Add row below Add column bef…" at bounding box center [952, 268] width 505 height 143
click at [761, 372] on div "Post" at bounding box center [763, 372] width 23 height 41
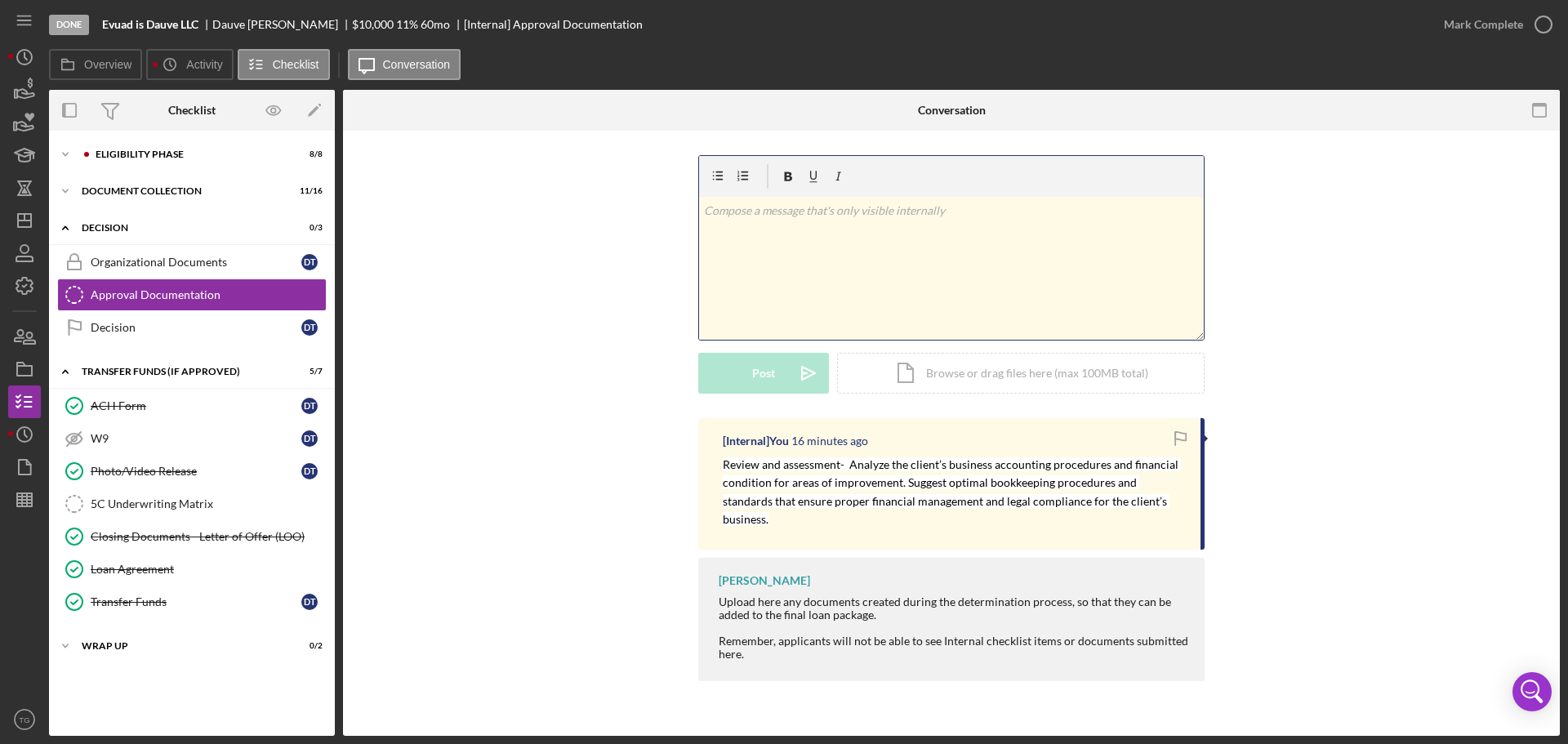
click at [731, 213] on p at bounding box center [952, 211] width 496 height 18
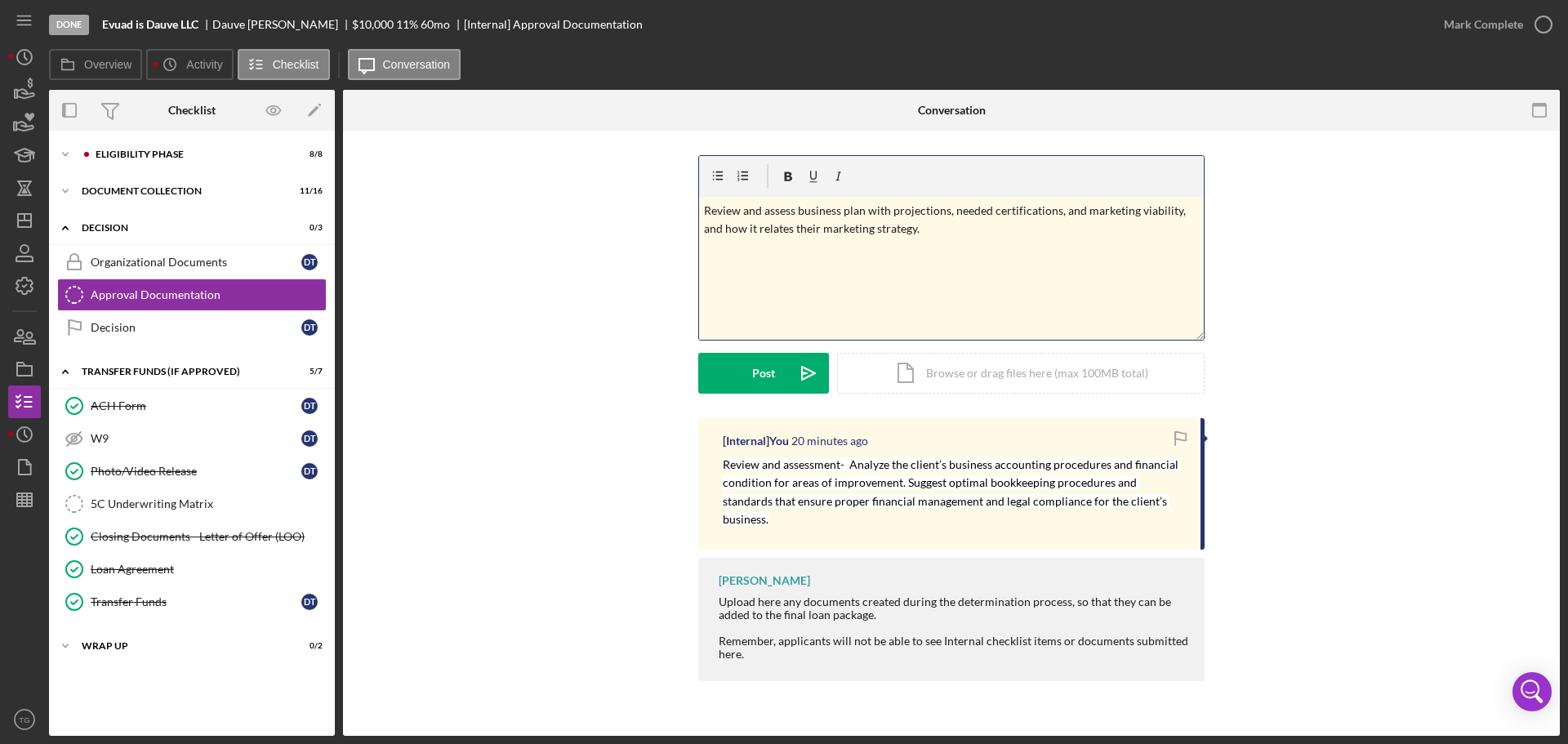
click at [943, 230] on p "Review and assess business plan with projections, needed certifications, and ma…" at bounding box center [952, 220] width 496 height 37
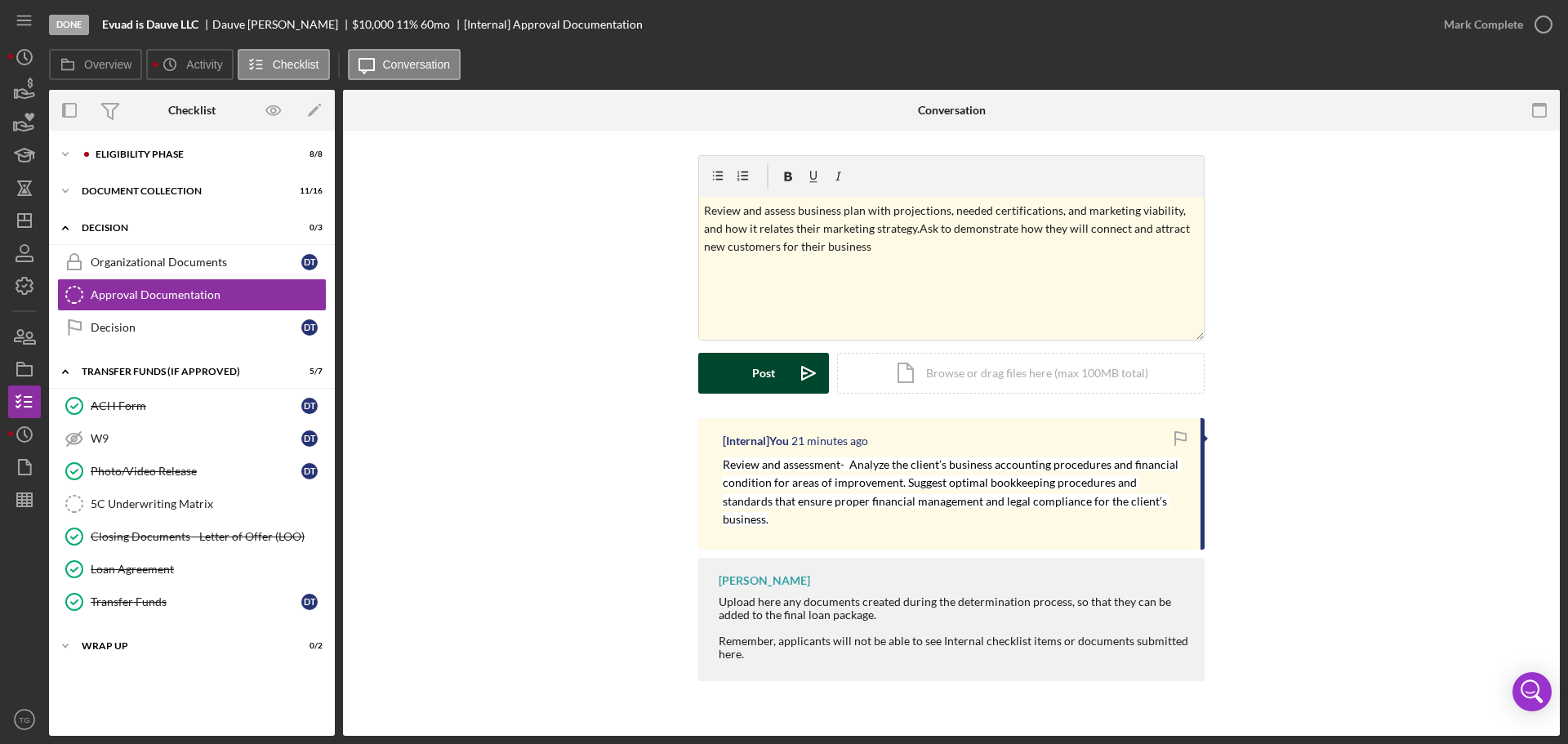
click at [751, 377] on button "Post Icon/icon-invite-send" at bounding box center [763, 372] width 131 height 41
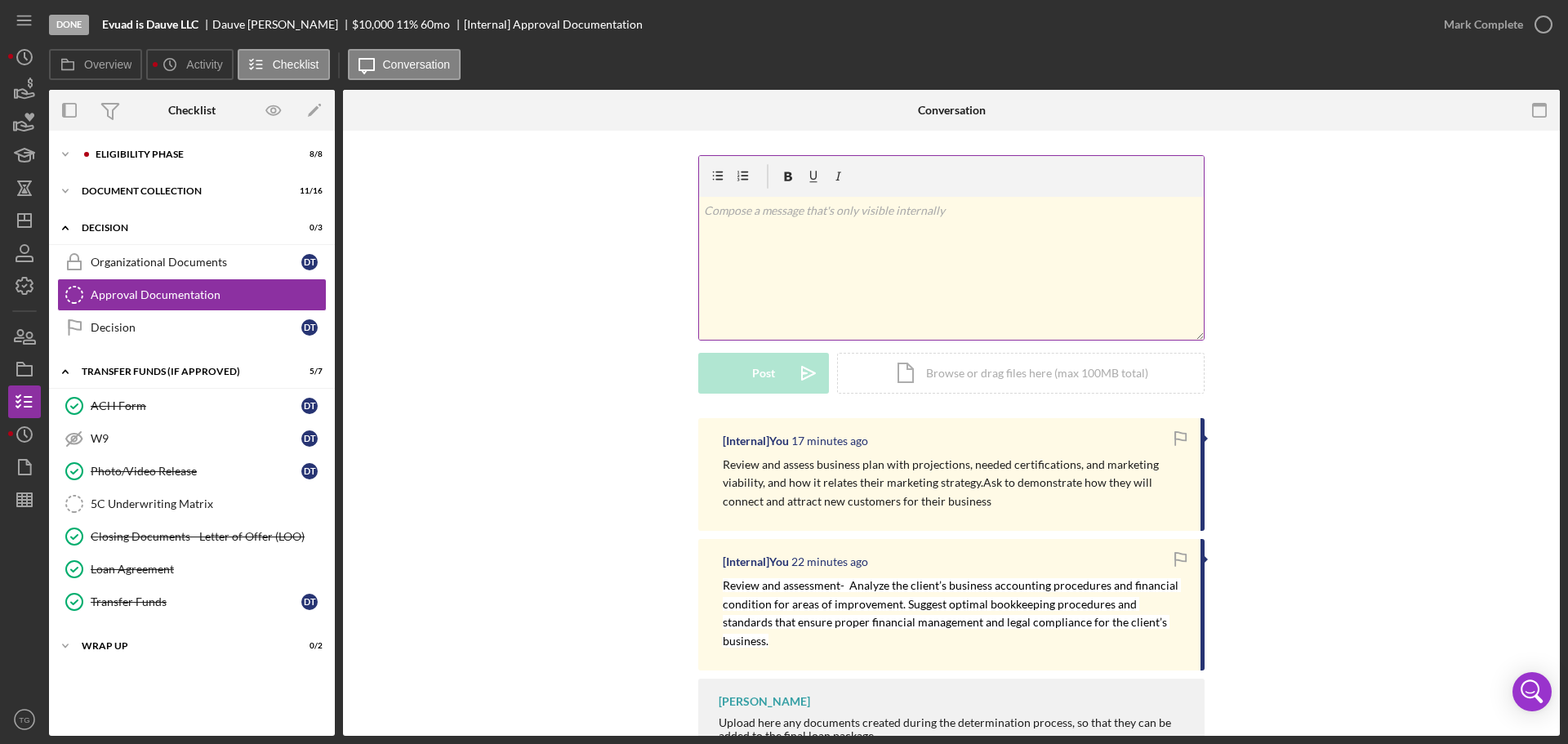
click at [731, 205] on p at bounding box center [952, 211] width 496 height 18
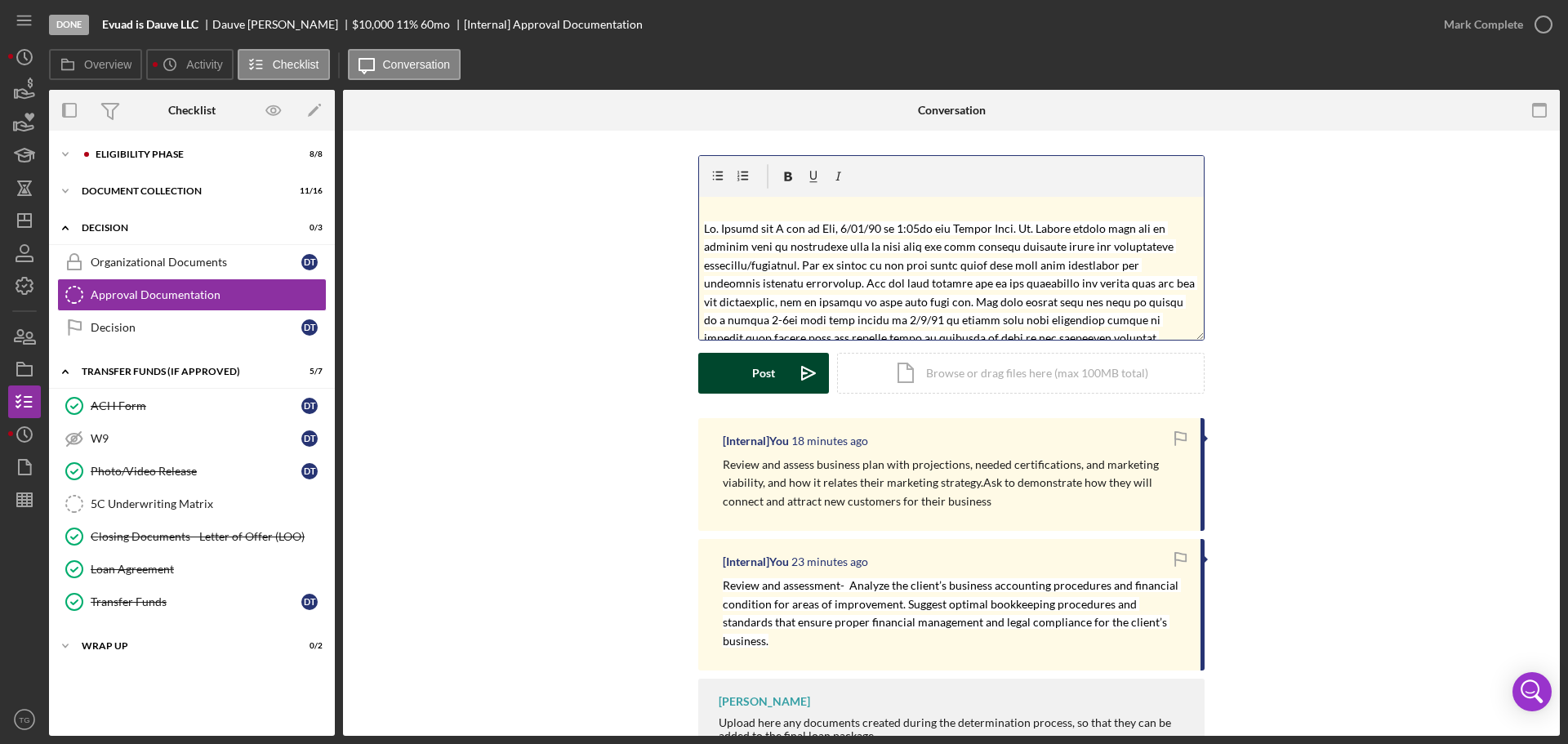
scroll to position [137, 0]
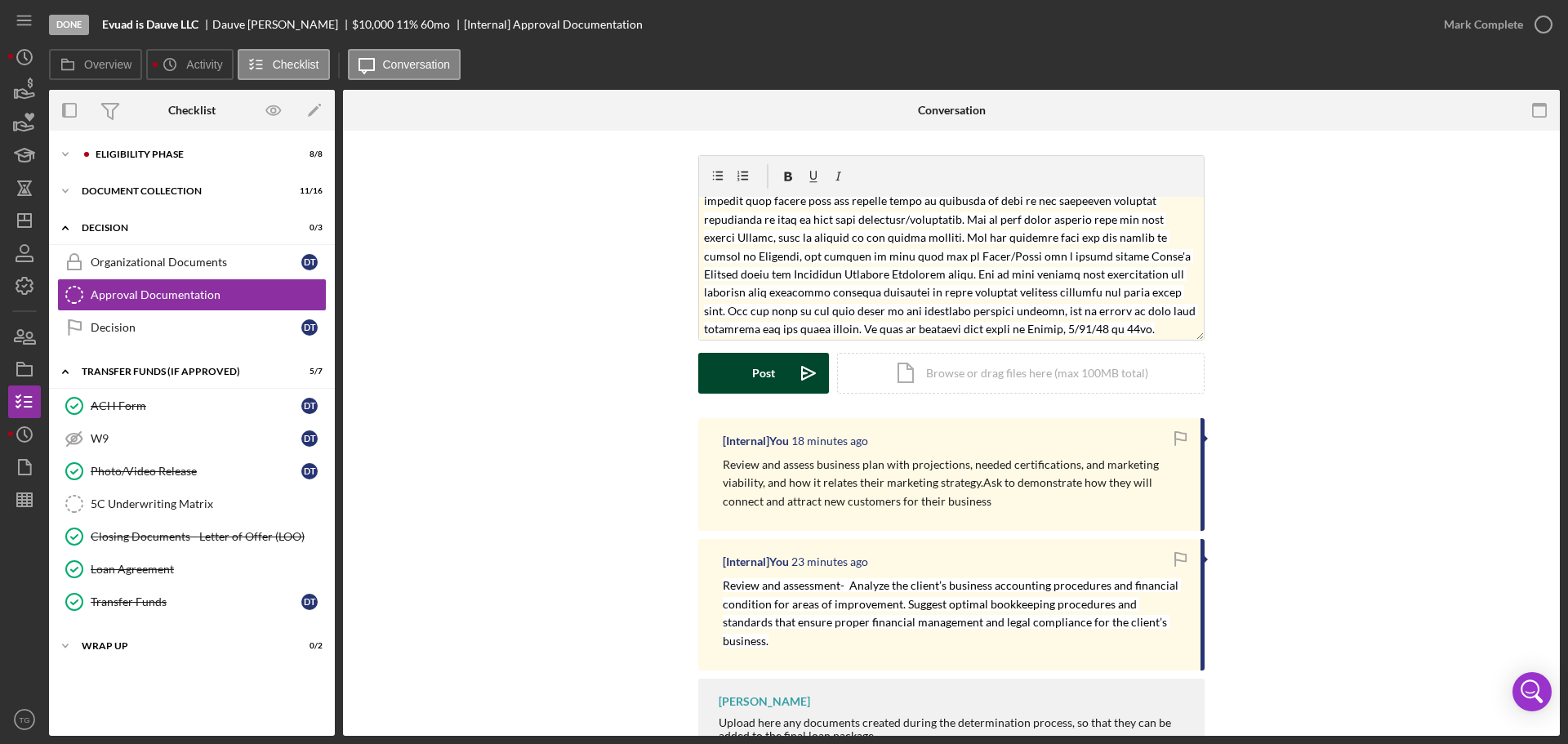
click at [734, 377] on button "Post Icon/icon-invite-send" at bounding box center [763, 372] width 131 height 41
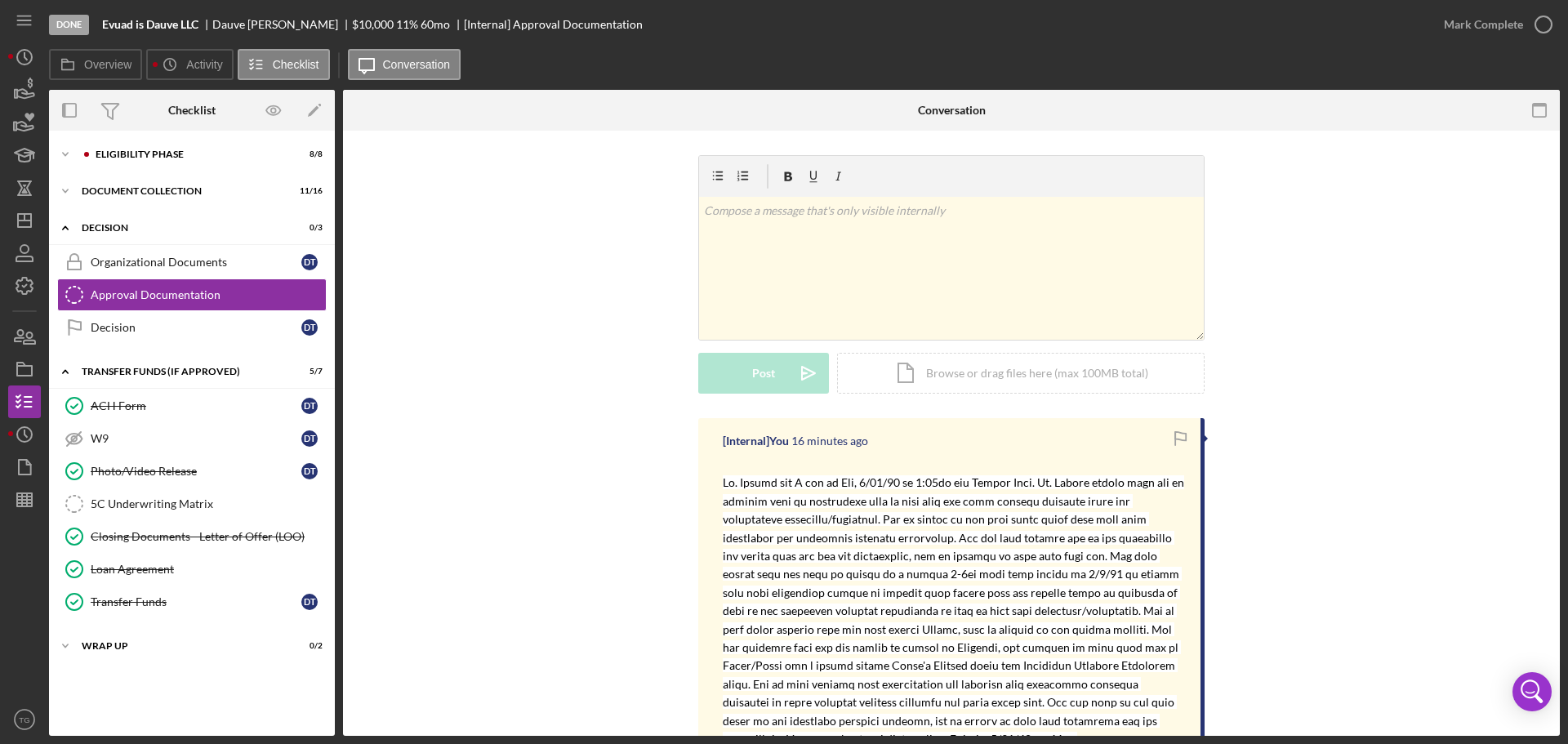
scroll to position [0, 0]
click at [768, 209] on p at bounding box center [952, 211] width 496 height 18
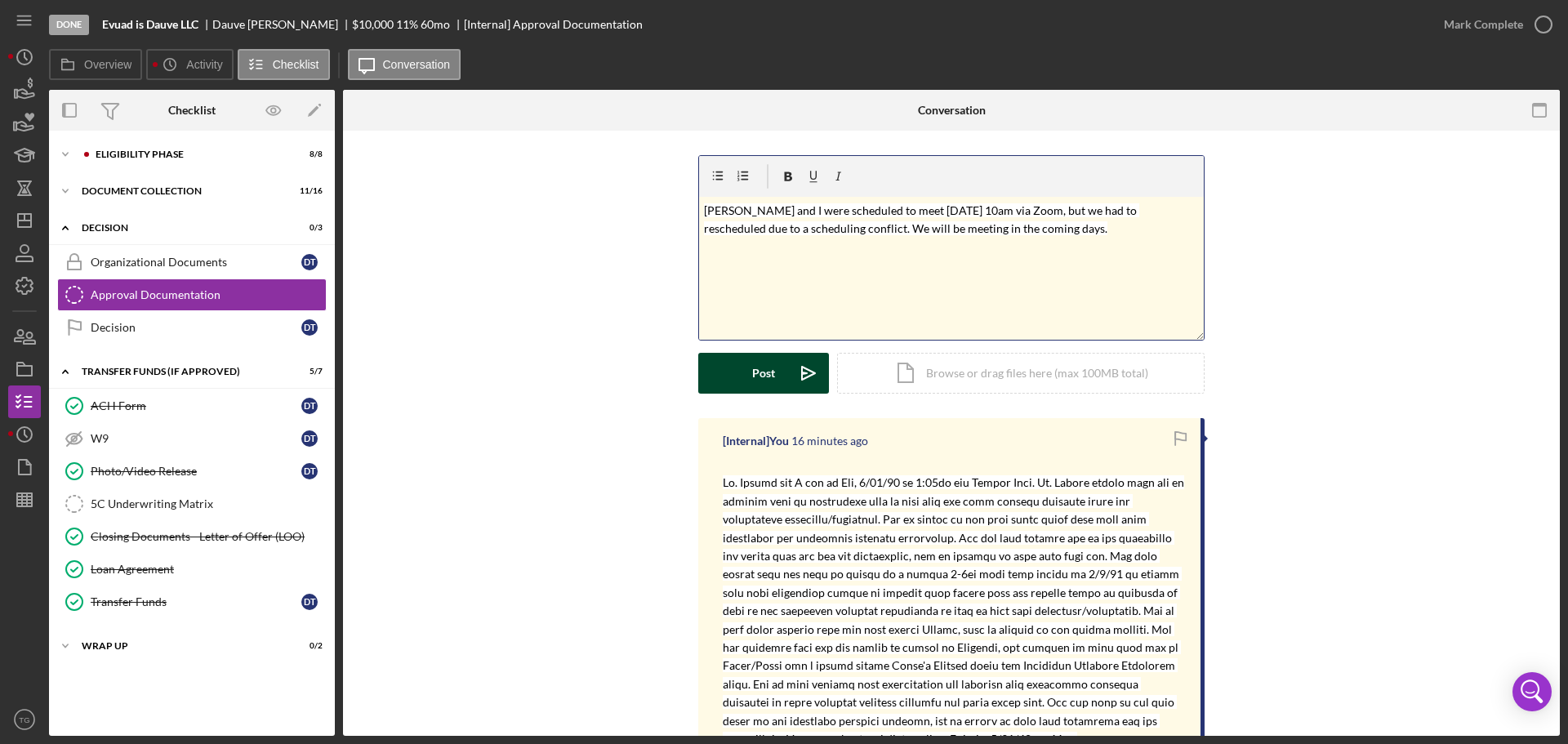
click at [791, 376] on icon "Icon/icon-invite-send" at bounding box center [808, 372] width 41 height 41
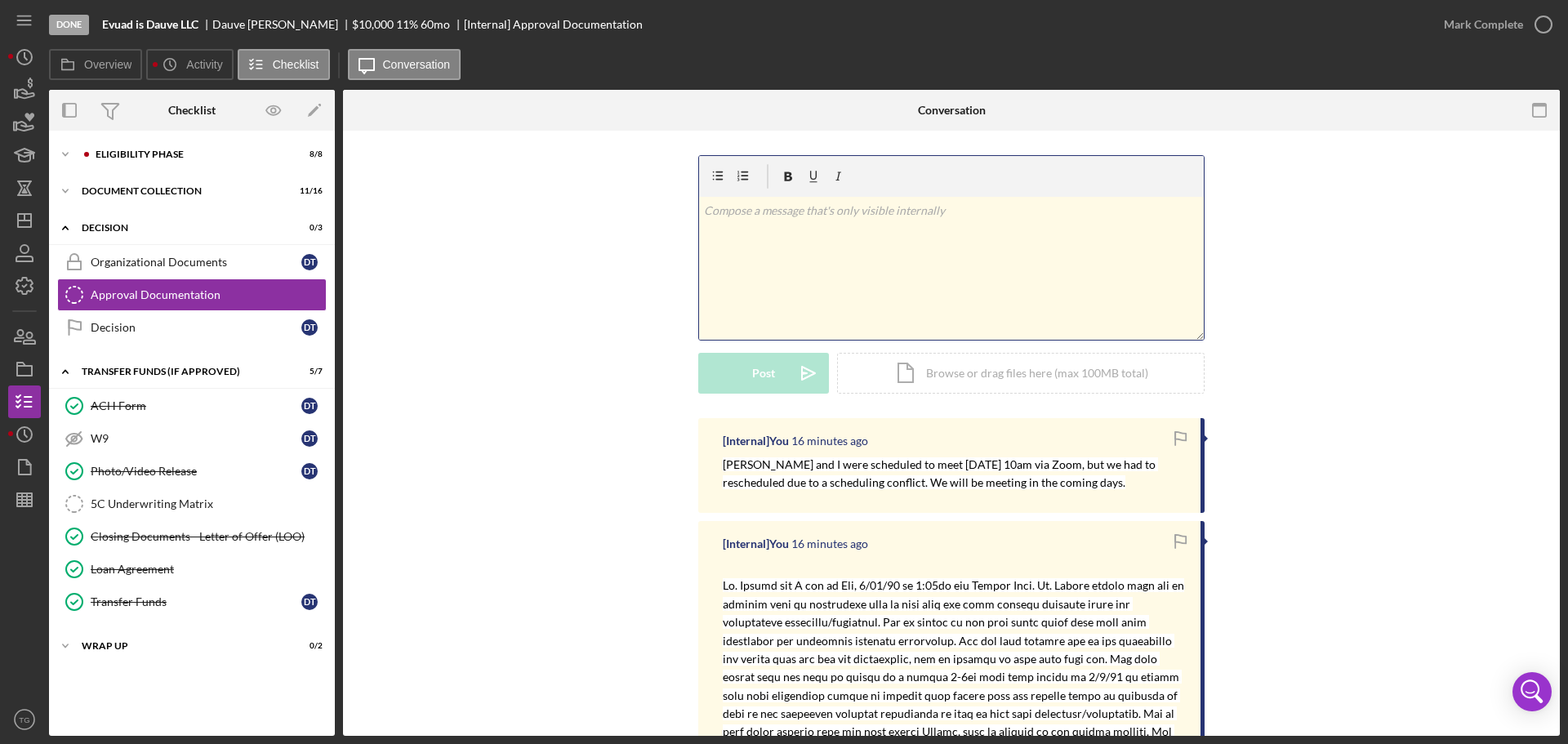
click at [731, 211] on p at bounding box center [952, 211] width 496 height 18
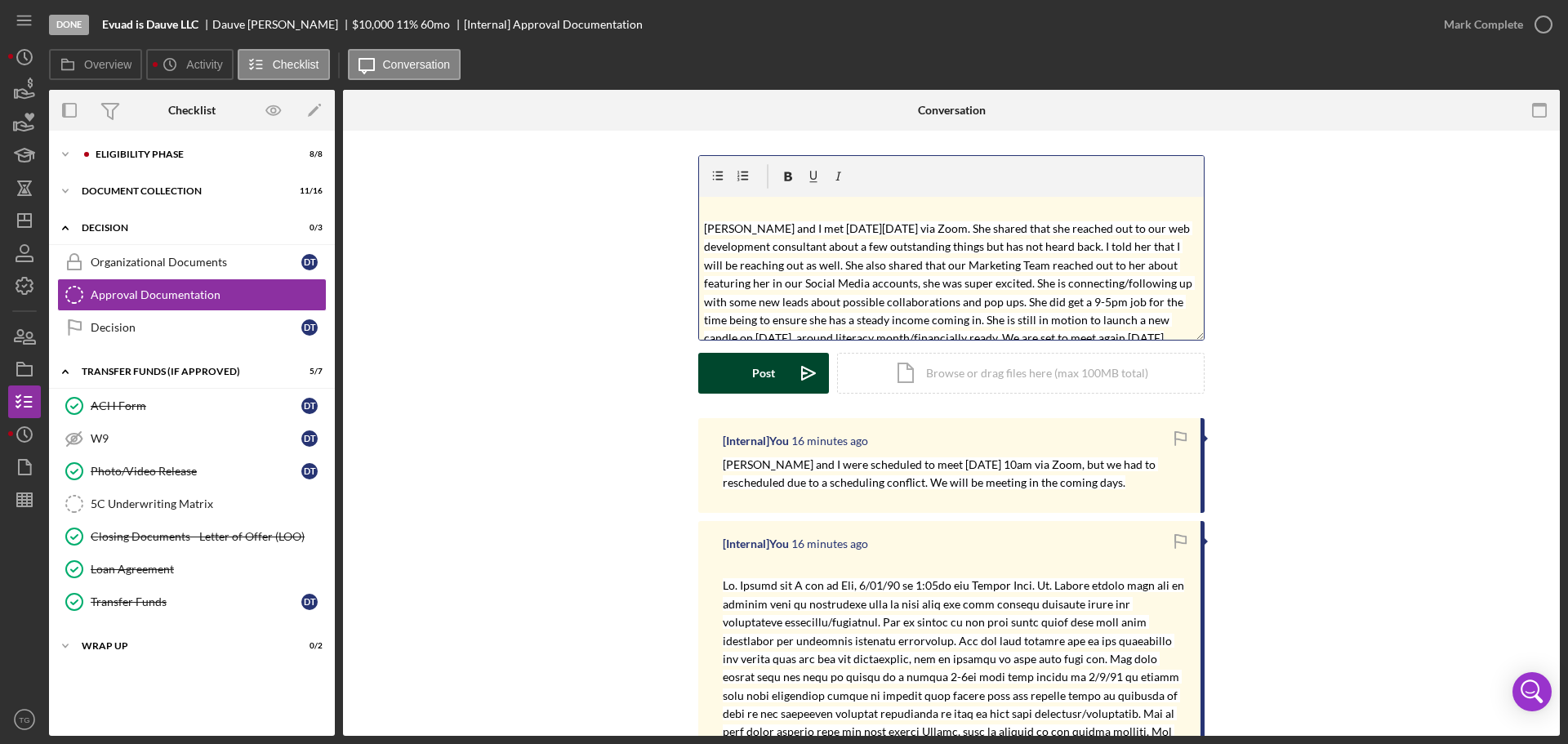
scroll to position [27, 0]
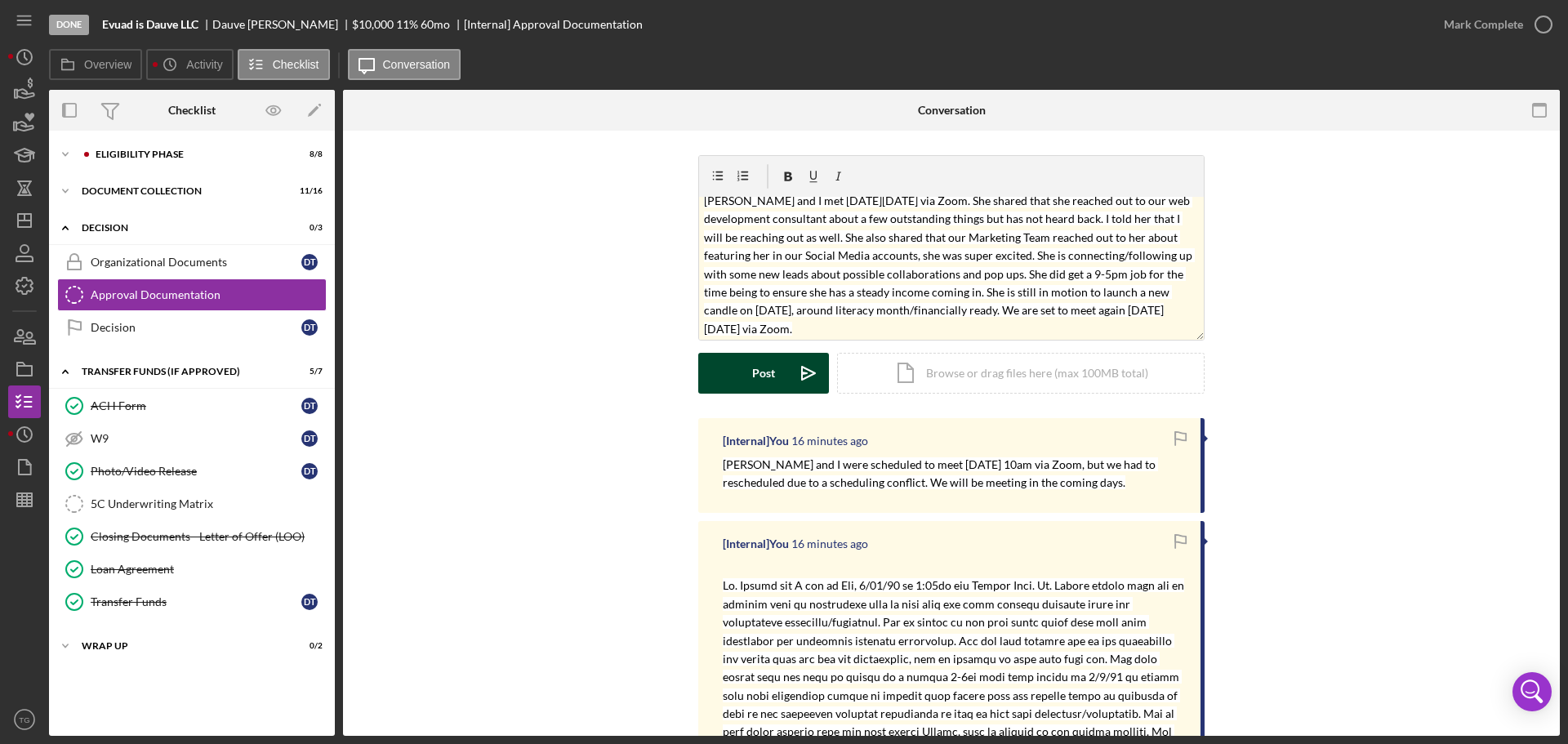
click at [754, 375] on div "Post" at bounding box center [763, 372] width 23 height 41
